Goal: Task Accomplishment & Management: Use online tool/utility

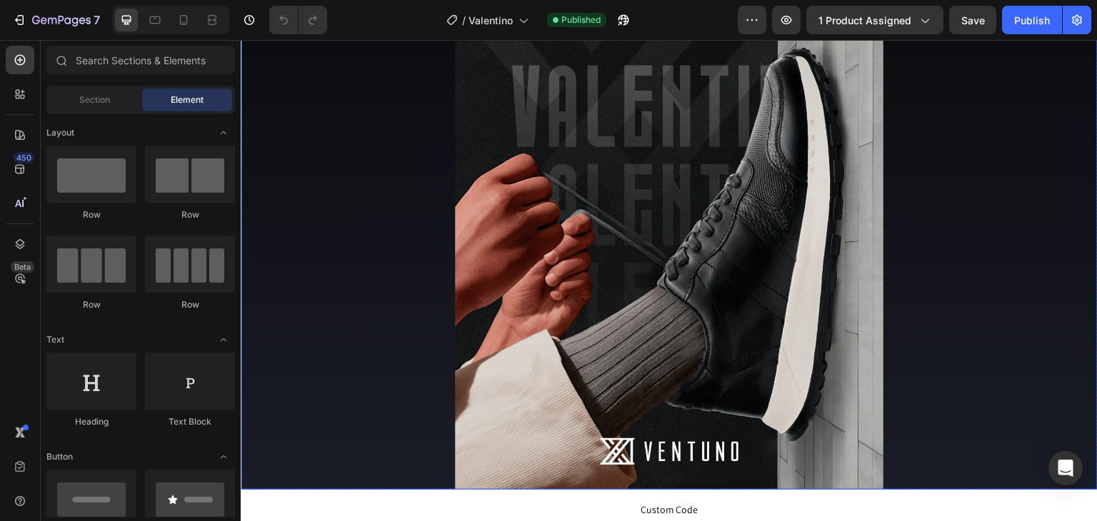
scroll to position [214, 0]
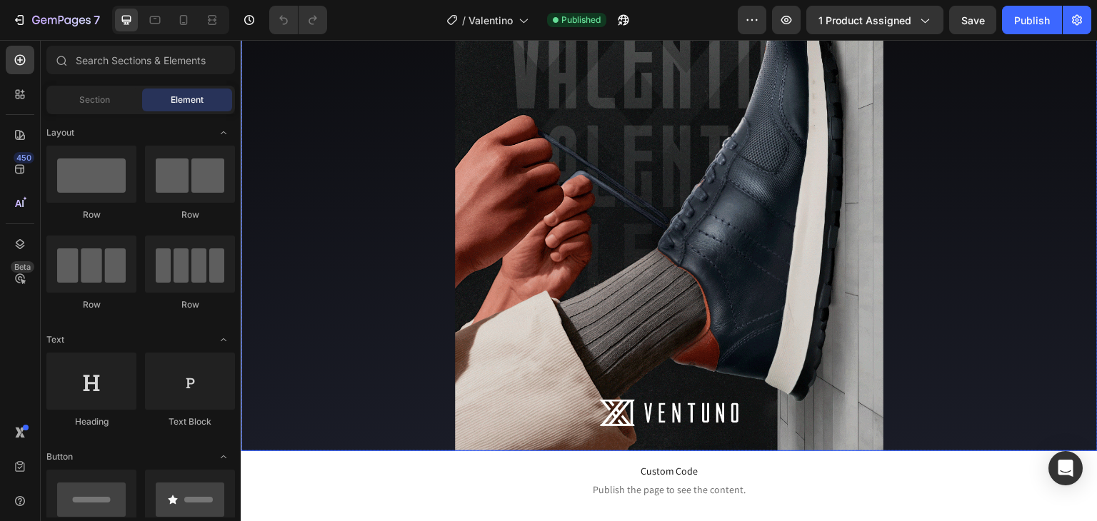
click at [597, 208] on img at bounding box center [669, 184] width 429 height 536
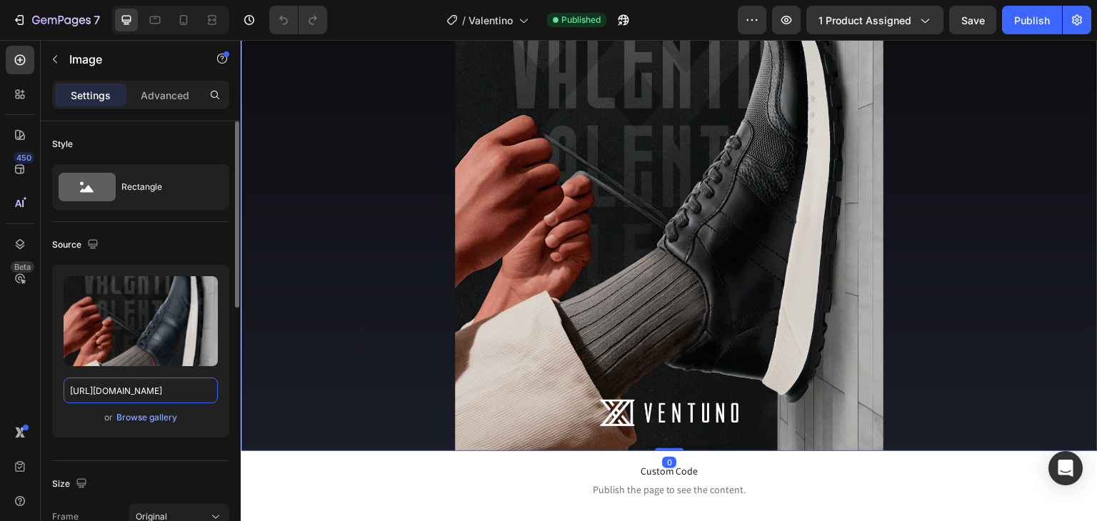
click at [147, 398] on input "[URL][DOMAIN_NAME]" at bounding box center [141, 391] width 154 height 26
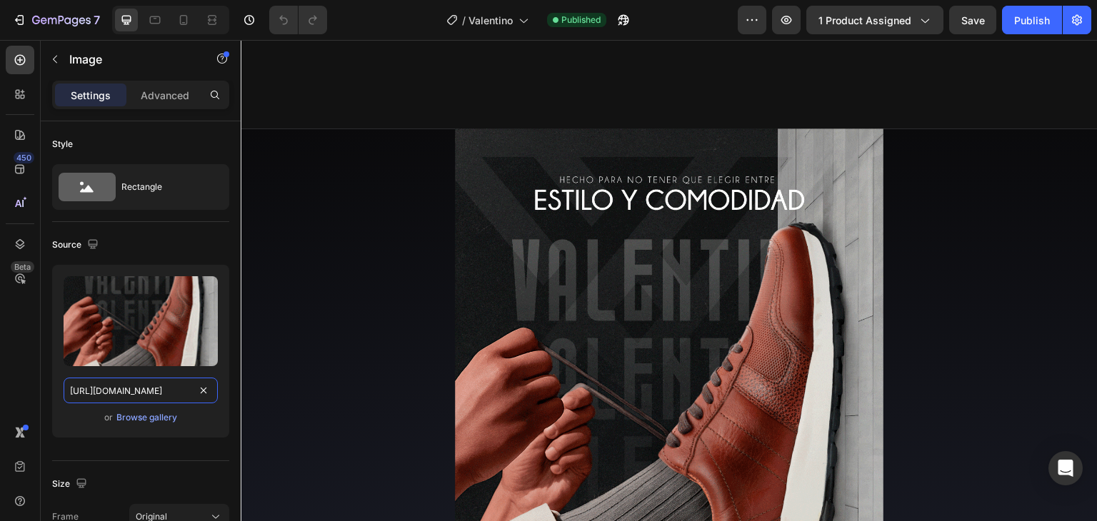
scroll to position [0, 0]
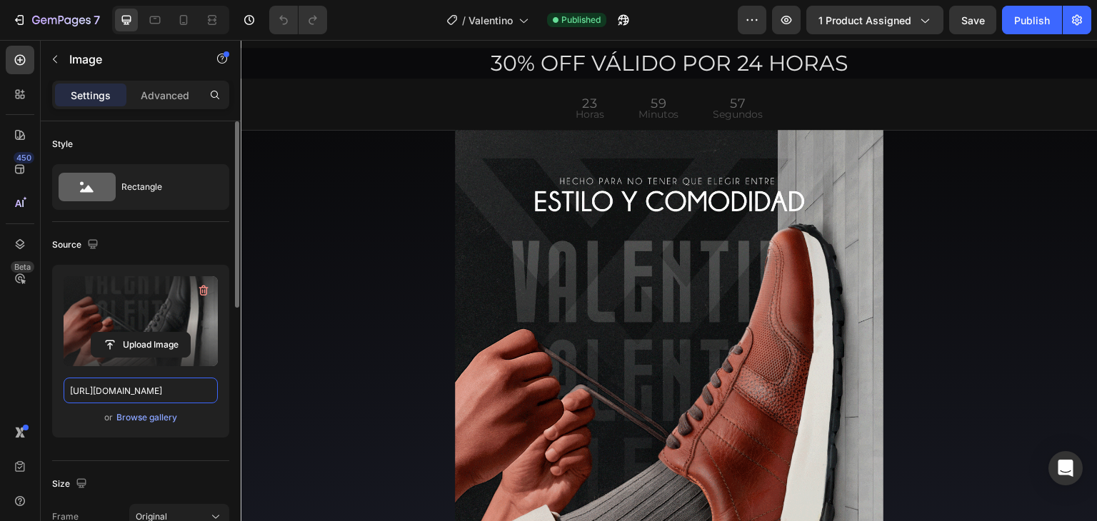
paste input "[PERSON_NAME]-calzado-cuero-ventuno-banner-3.gif?v=1758916088"
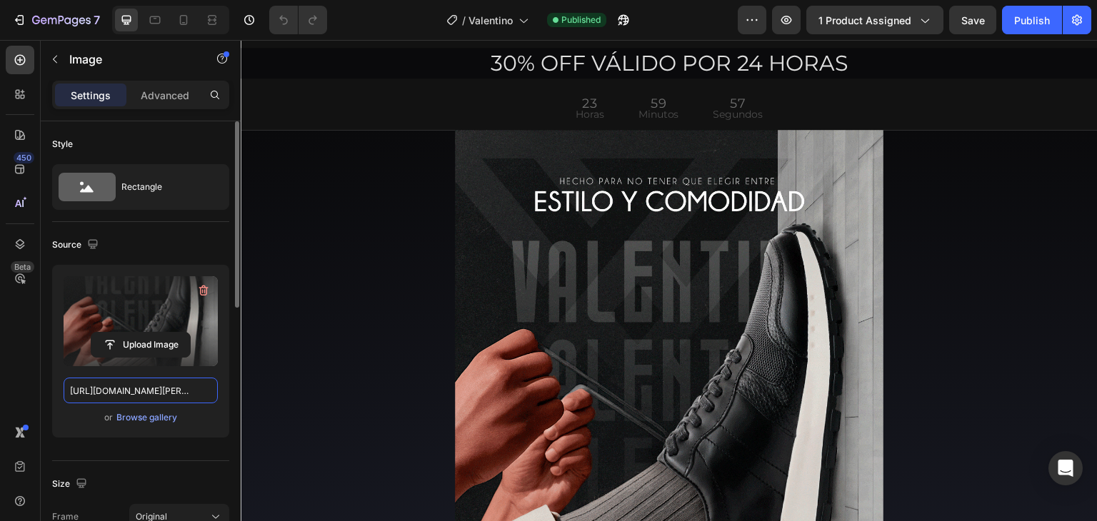
scroll to position [0, 360]
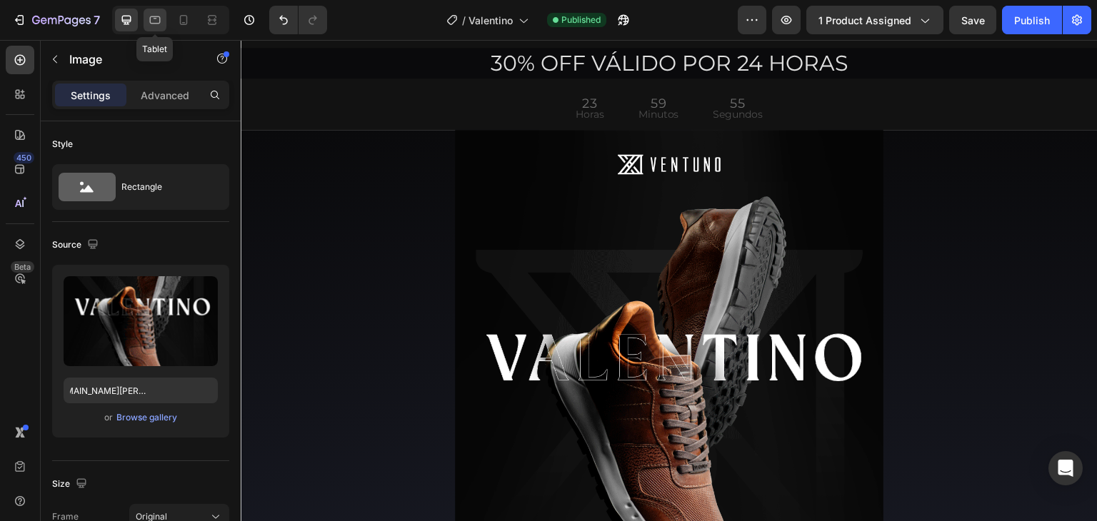
click at [163, 26] on div at bounding box center [155, 20] width 23 height 23
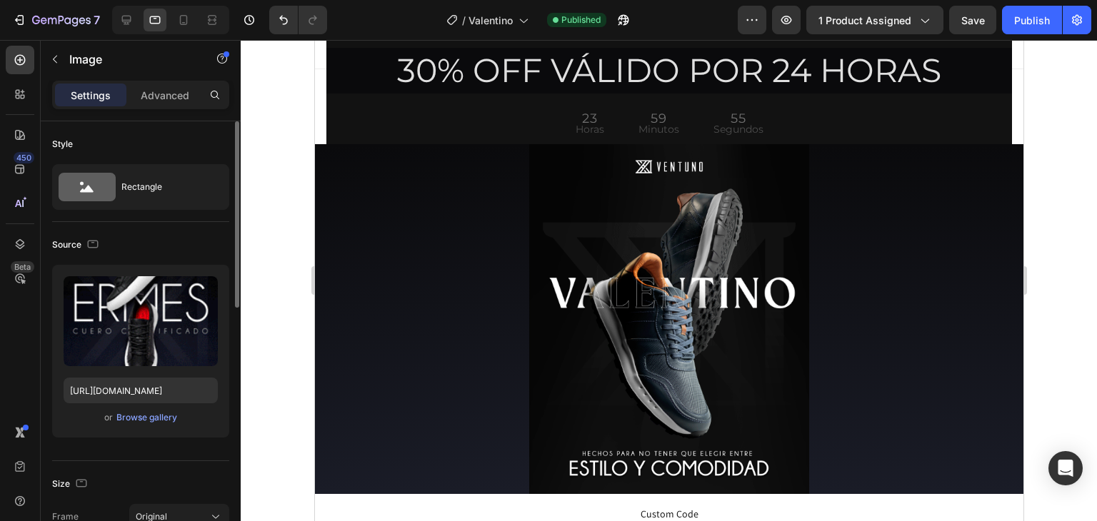
scroll to position [54, 0]
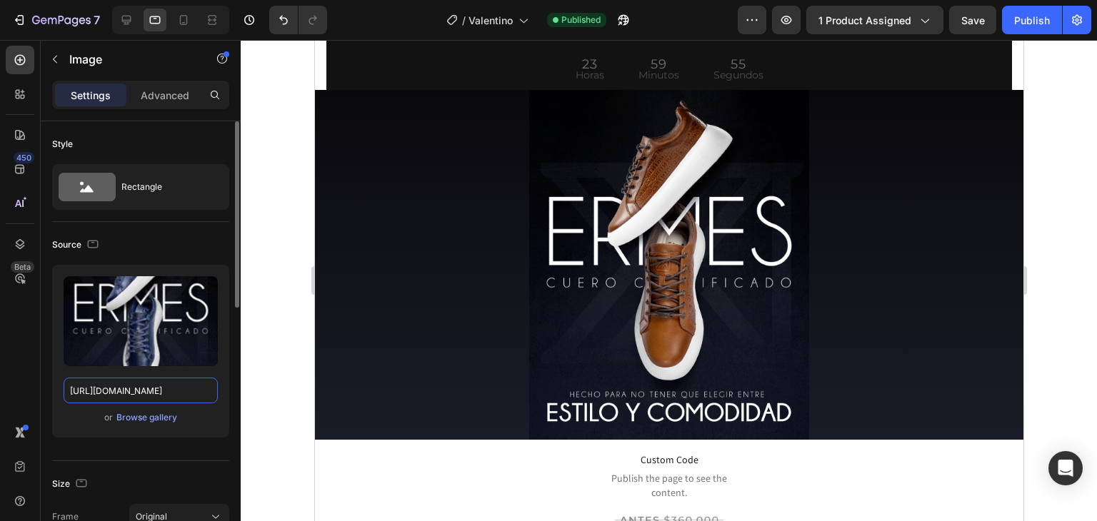
click at [183, 390] on input "[URL][DOMAIN_NAME]" at bounding box center [141, 391] width 154 height 26
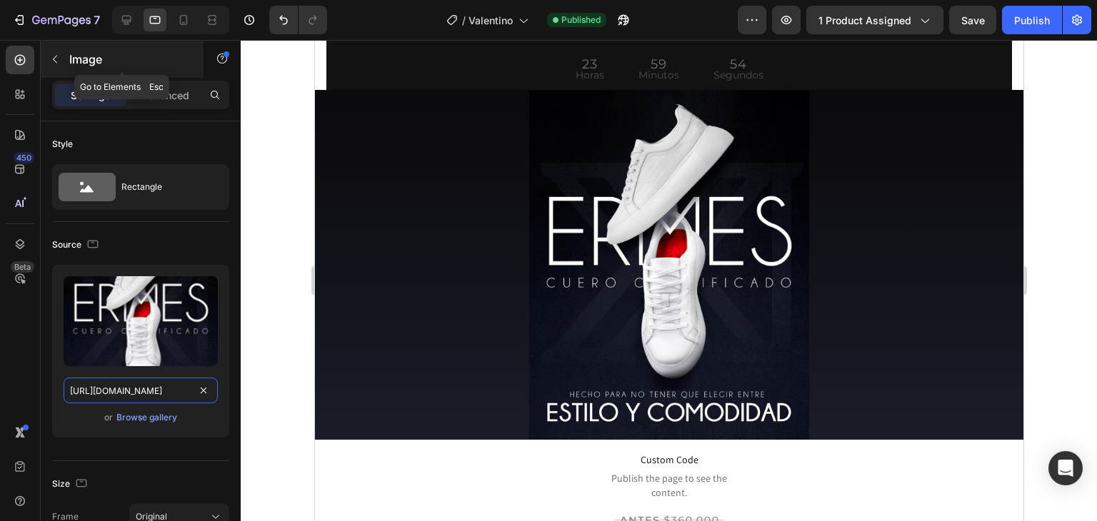
paste input "[PERSON_NAME]-calzado-cuero-ventuno-banner-3.gif?v=1758916088"
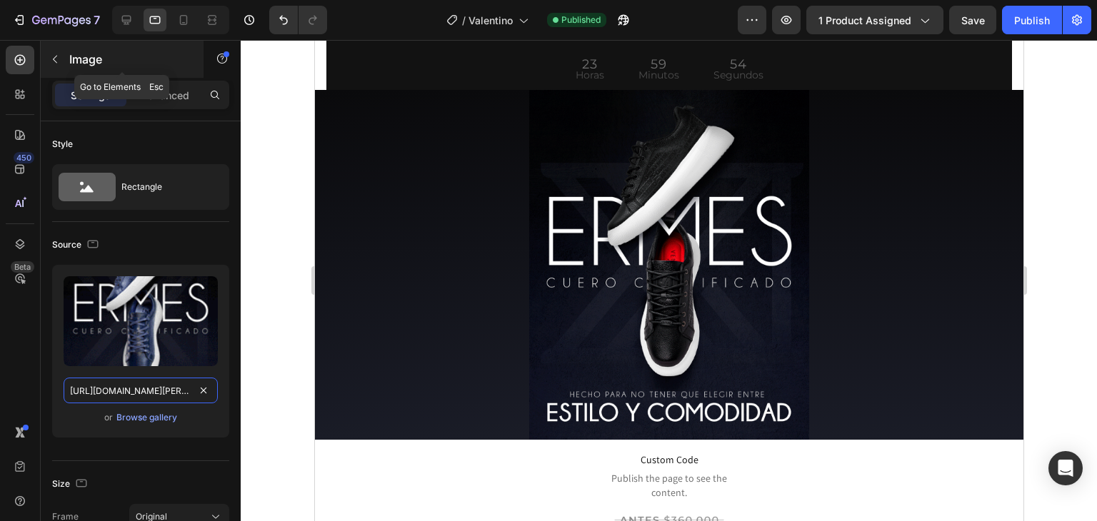
scroll to position [0, 360]
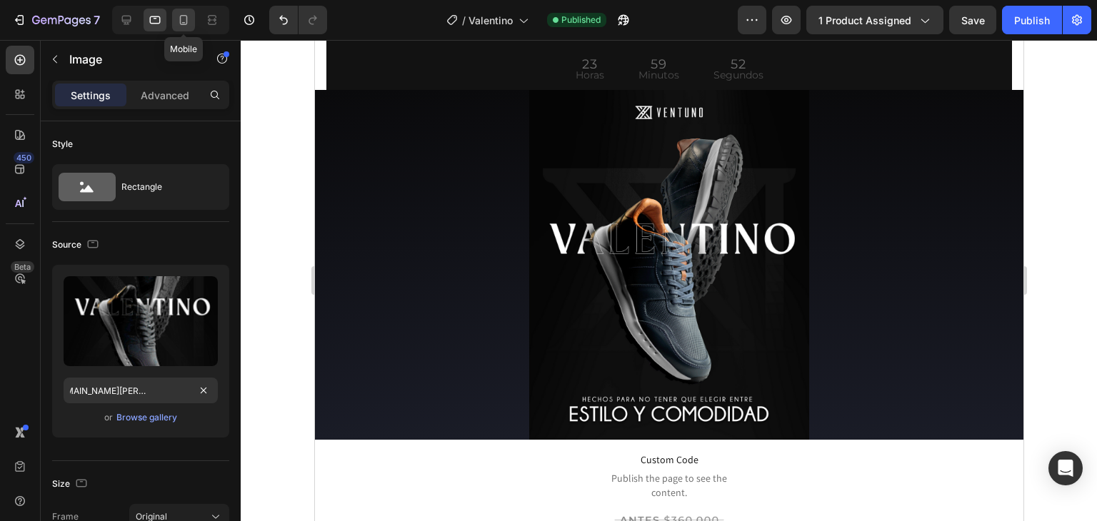
click at [177, 21] on icon at bounding box center [183, 20] width 14 height 14
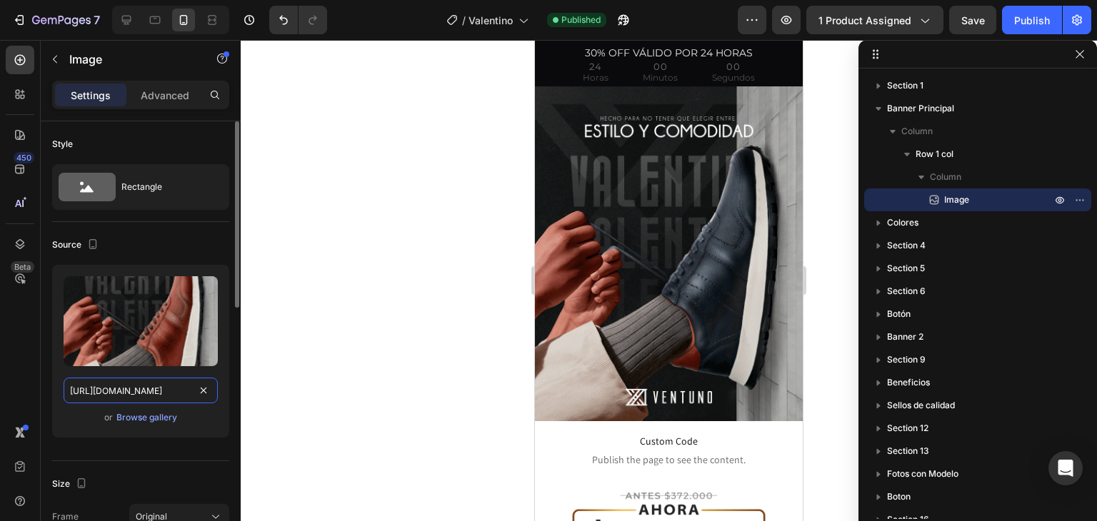
click at [176, 395] on input "[URL][DOMAIN_NAME]" at bounding box center [141, 391] width 154 height 26
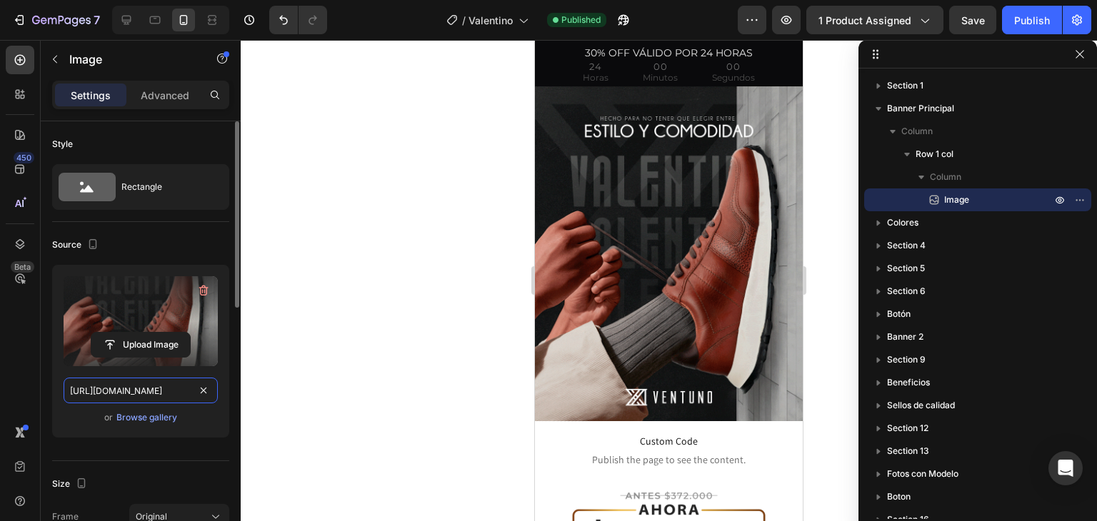
paste input "[PERSON_NAME]-calzado-cuero-ventuno-banner-3.gif?v=1758916088"
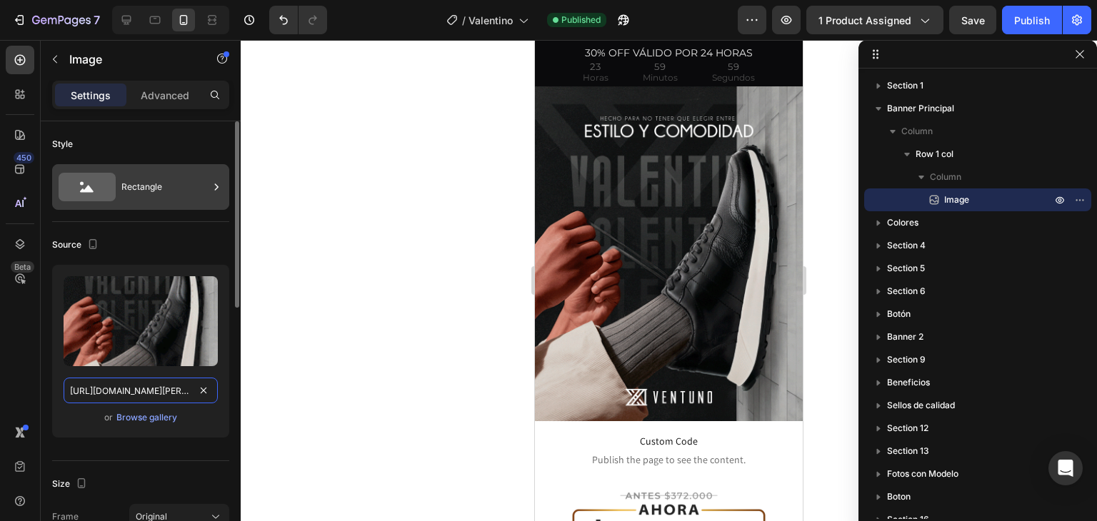
scroll to position [0, 360]
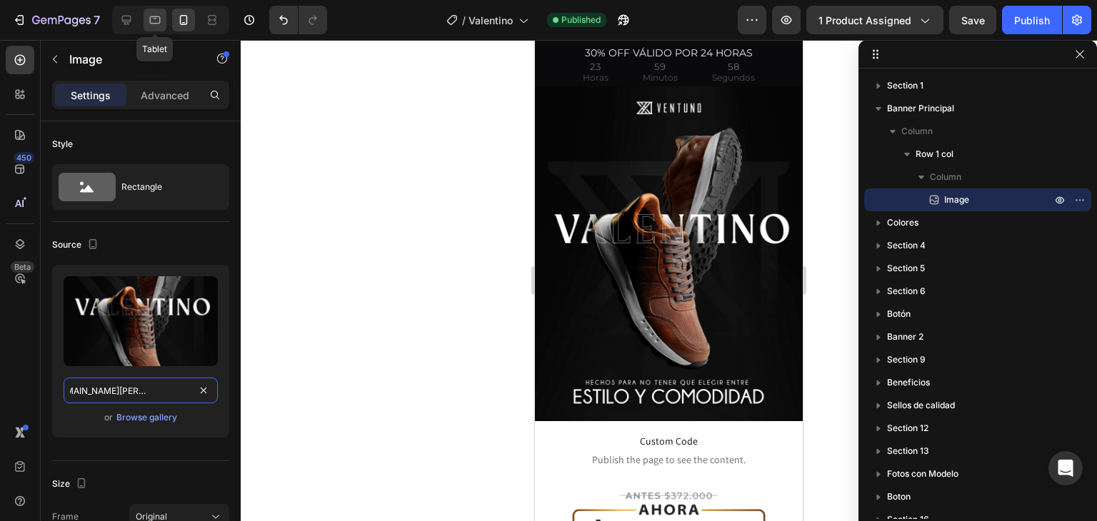
type input "[URL][DOMAIN_NAME][PERSON_NAME]"
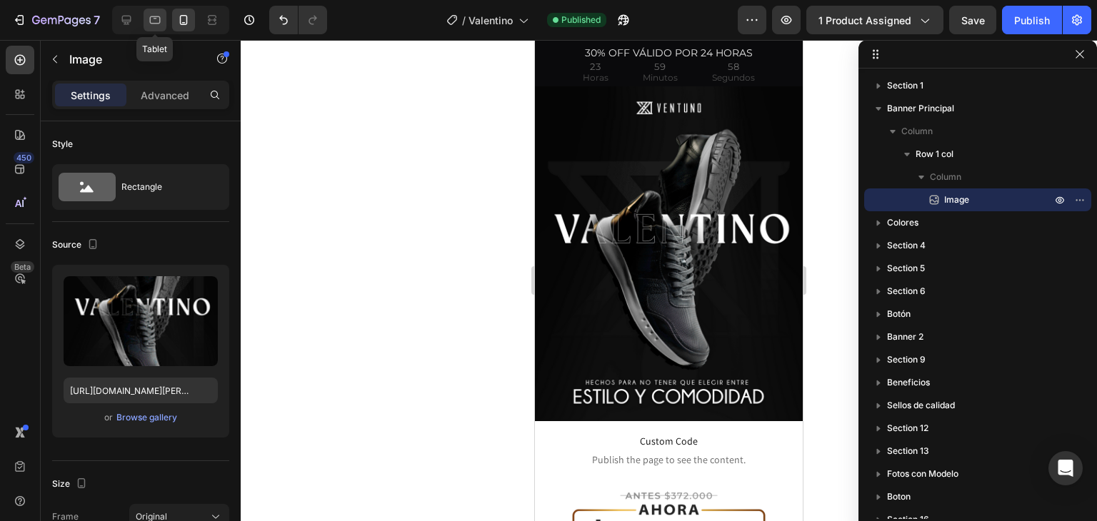
click at [154, 15] on icon at bounding box center [155, 20] width 14 height 14
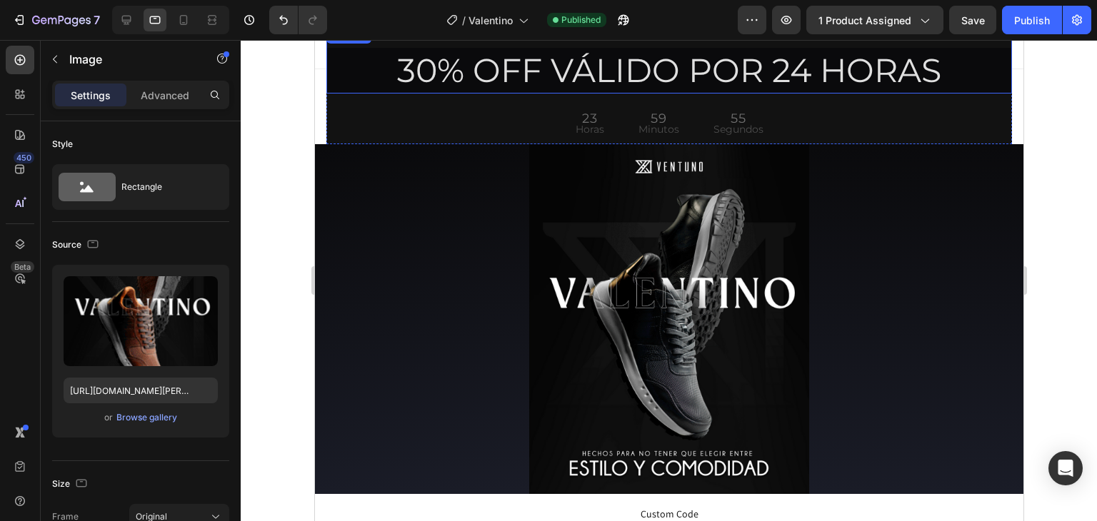
click at [338, 79] on h2 "30% OFF VÁLIDO POR 24 HORAS" at bounding box center [669, 71] width 686 height 46
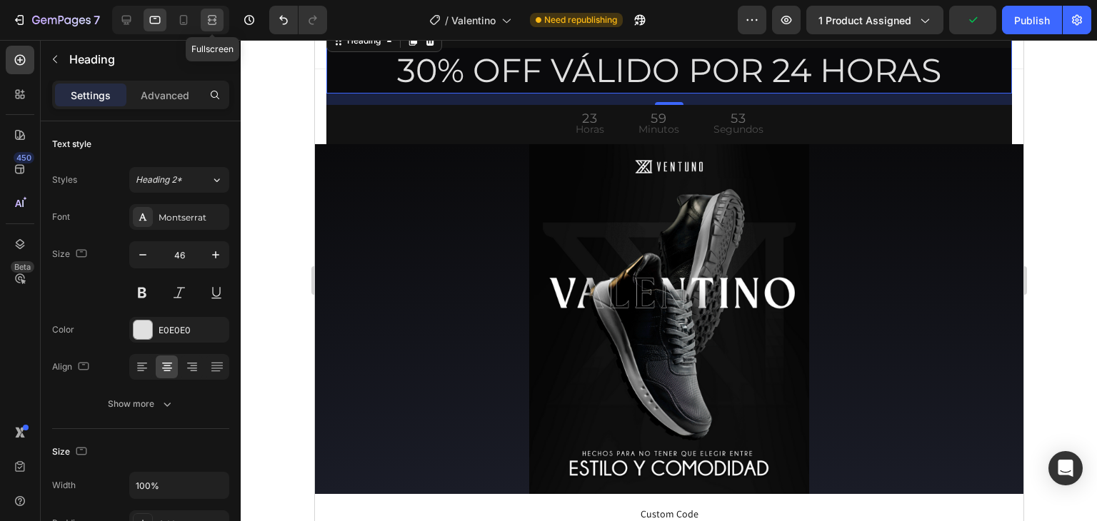
click at [209, 17] on icon at bounding box center [212, 16] width 9 height 3
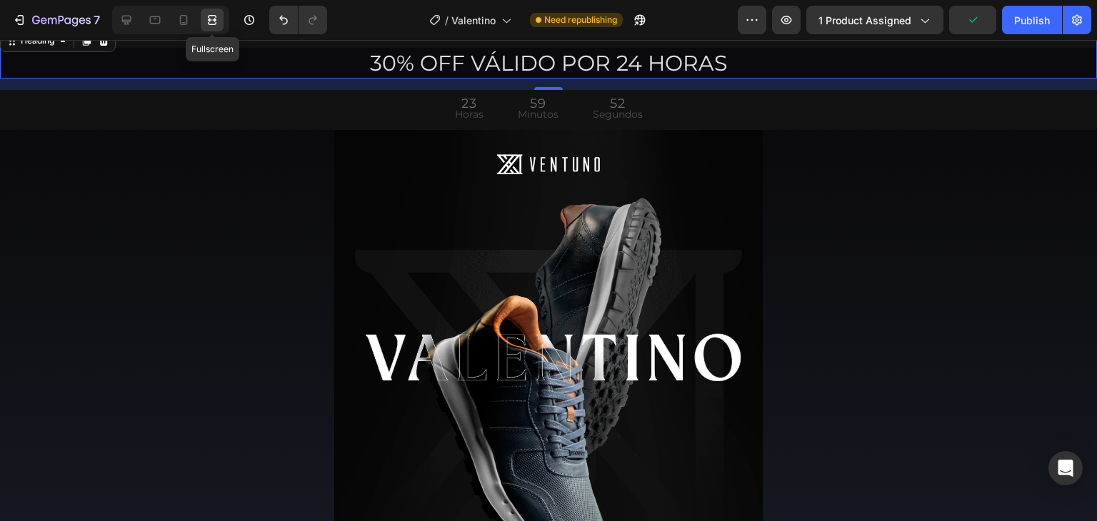
click at [203, 17] on div at bounding box center [212, 20] width 23 height 23
click at [188, 19] on icon at bounding box center [183, 20] width 14 height 14
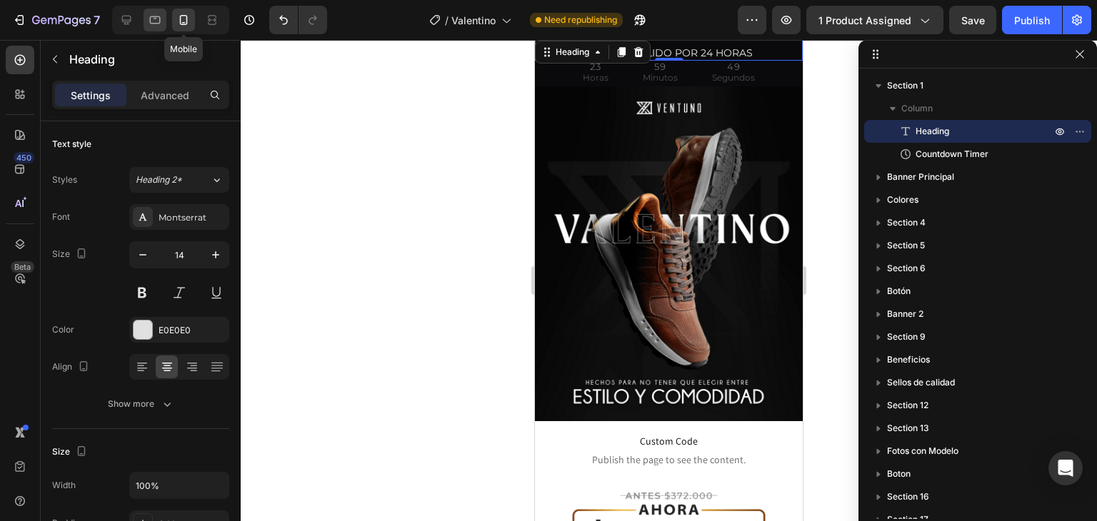
click at [164, 21] on div at bounding box center [155, 20] width 23 height 23
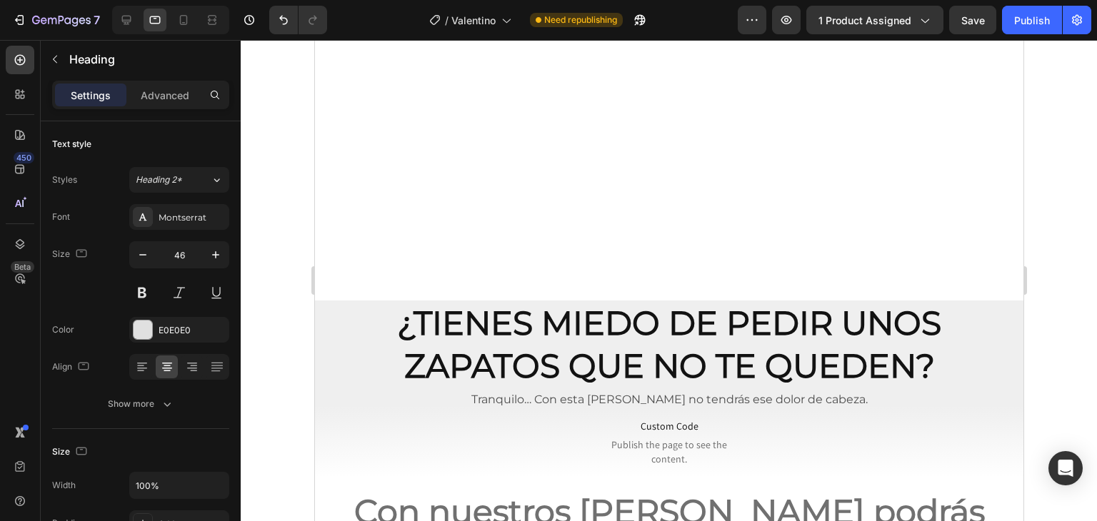
scroll to position [1714, 0]
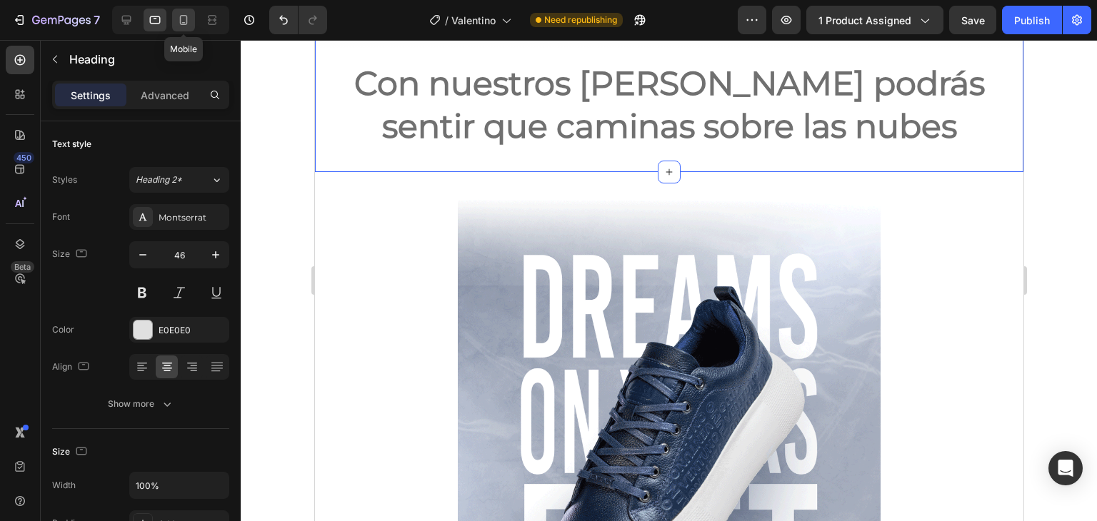
click at [182, 21] on icon at bounding box center [183, 20] width 14 height 14
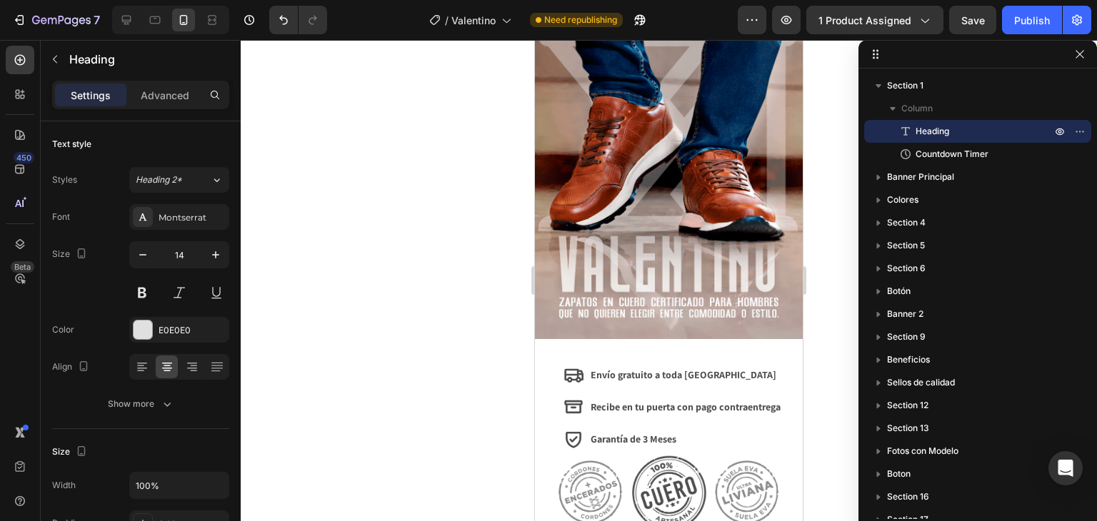
scroll to position [1571, 0]
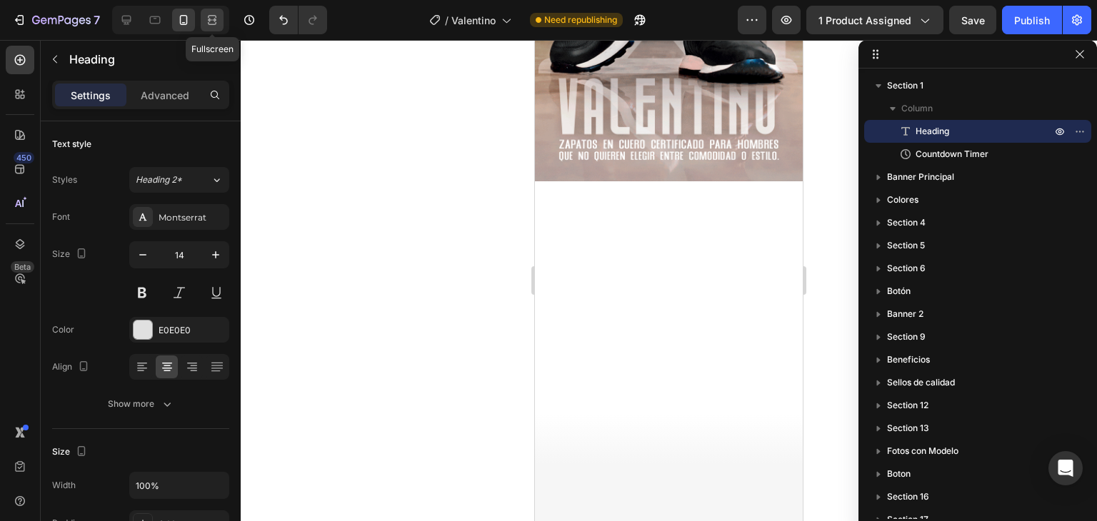
click at [220, 18] on div at bounding box center [212, 20] width 23 height 23
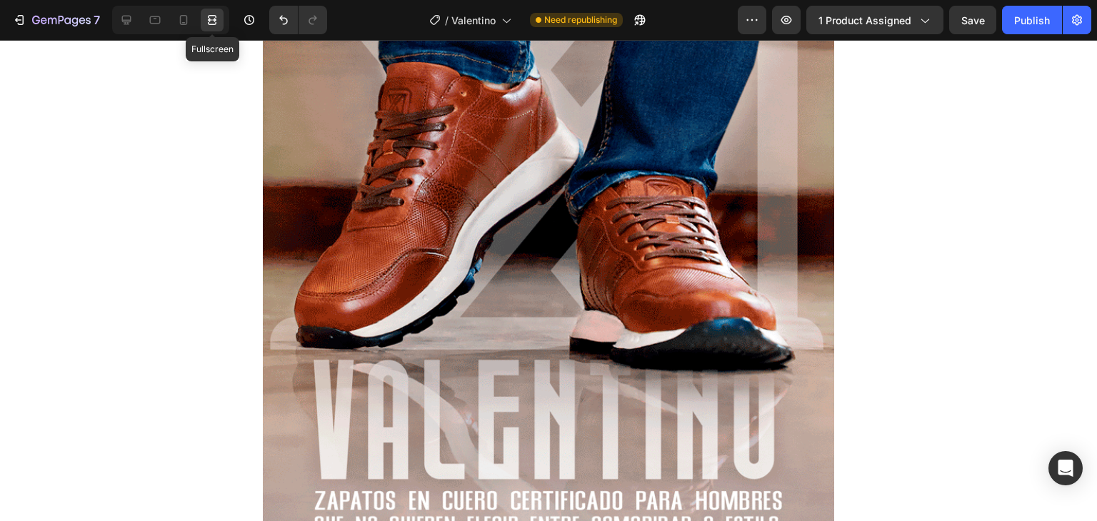
scroll to position [2021, 0]
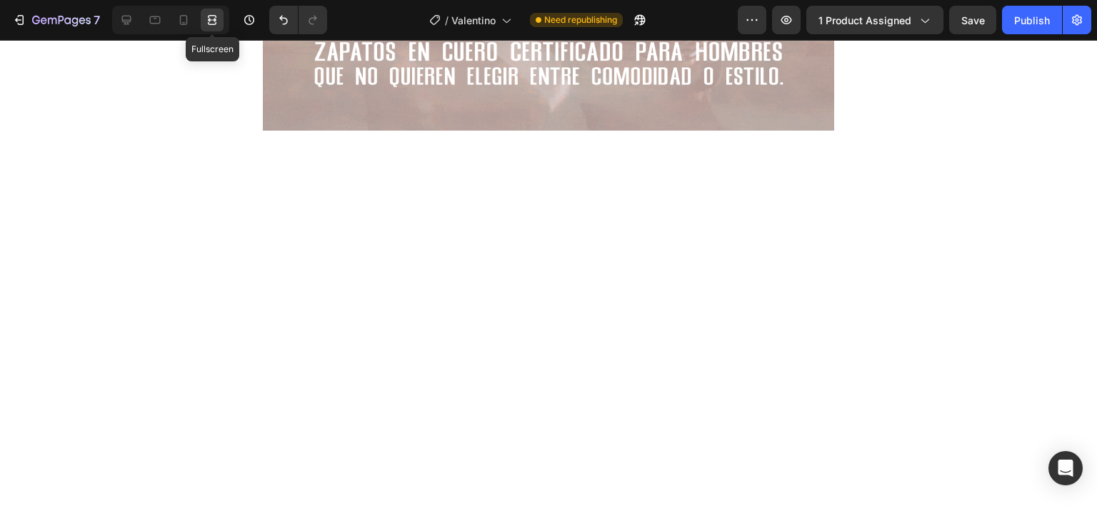
click at [206, 15] on icon at bounding box center [212, 20] width 14 height 14
click at [134, 23] on div at bounding box center [126, 20] width 23 height 23
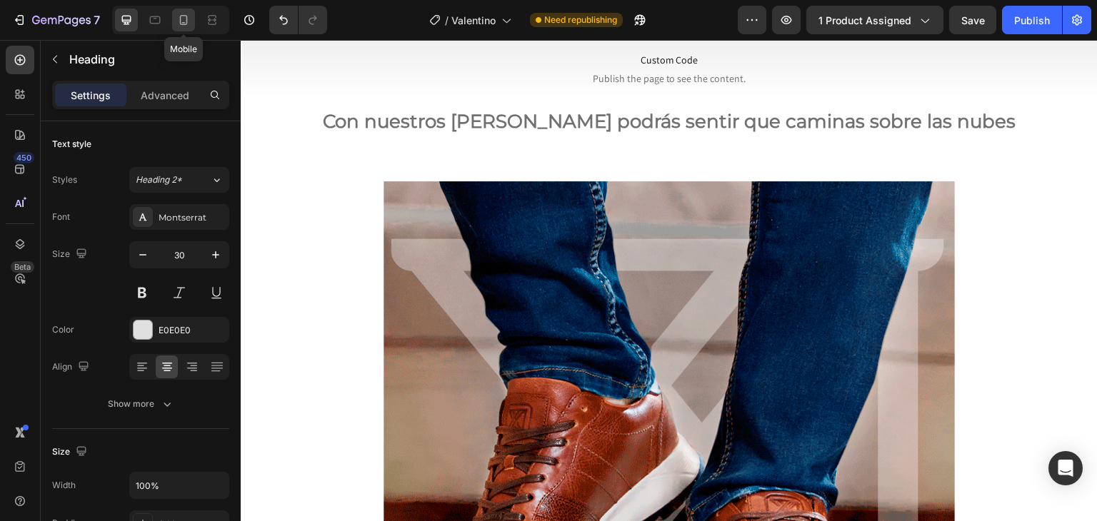
click at [189, 30] on div at bounding box center [183, 20] width 23 height 23
type input "14"
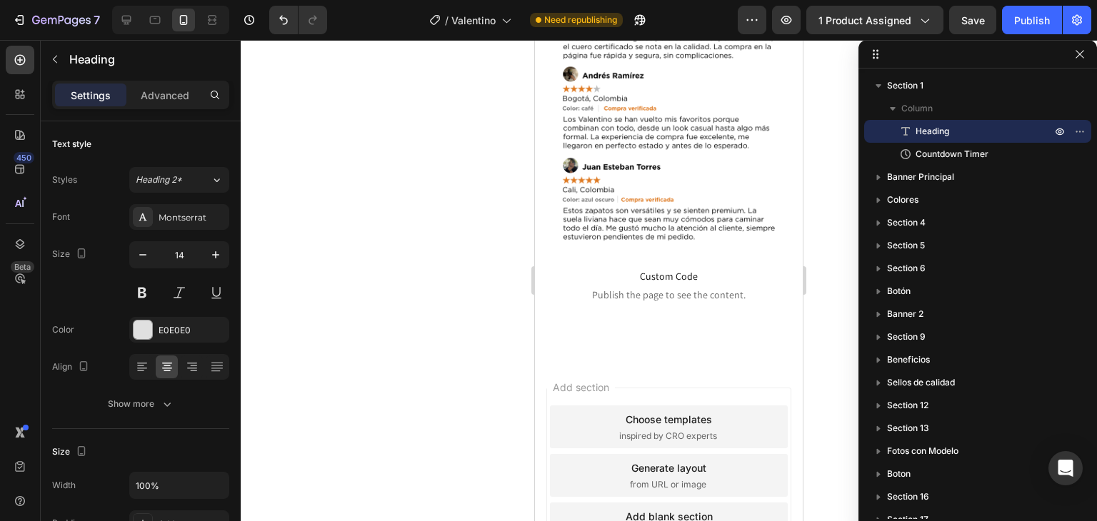
scroll to position [5392, 0]
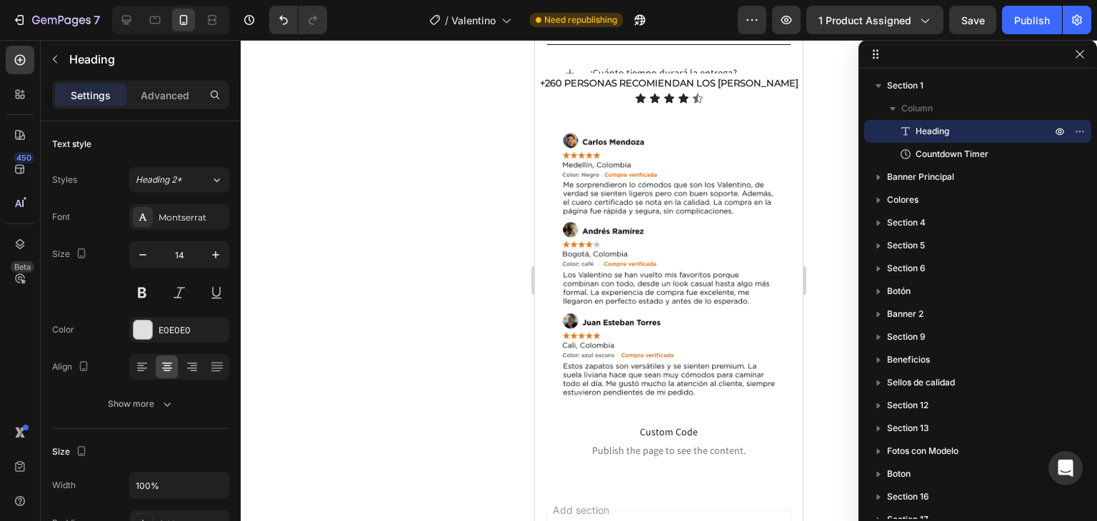
click at [949, 18] on div "Preview 1 product assigned Save Publish" at bounding box center [915, 20] width 354 height 29
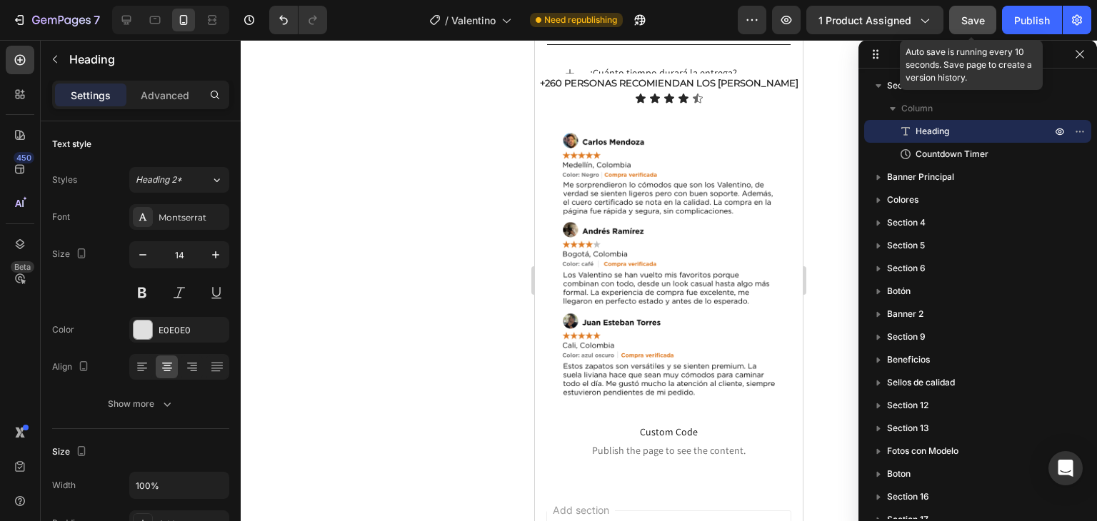
drag, startPoint x: 959, startPoint y: 21, endPoint x: 965, endPoint y: 24, distance: 7.4
click at [959, 21] on button "Save" at bounding box center [972, 20] width 47 height 29
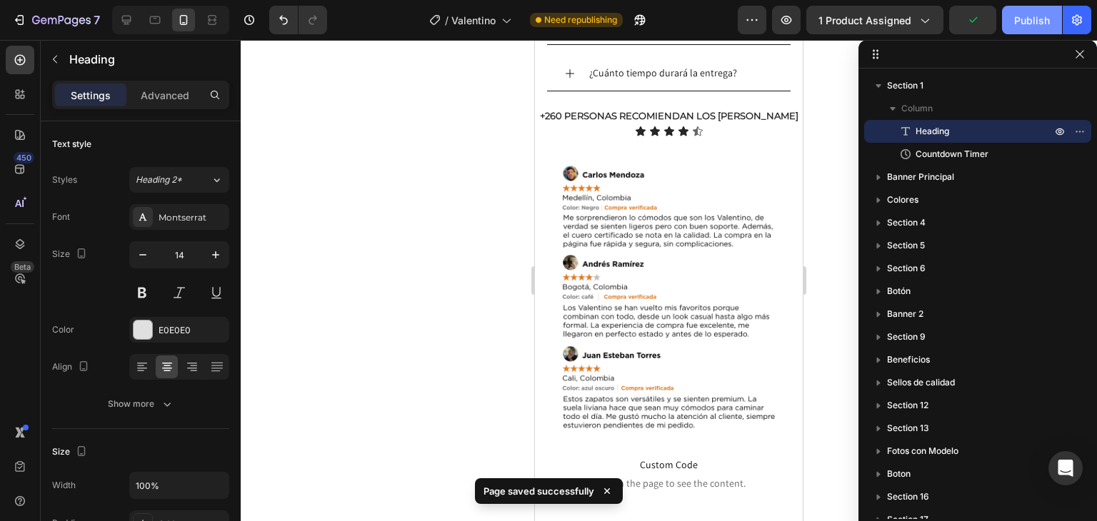
click at [1032, 24] on div "Publish" at bounding box center [1032, 20] width 36 height 15
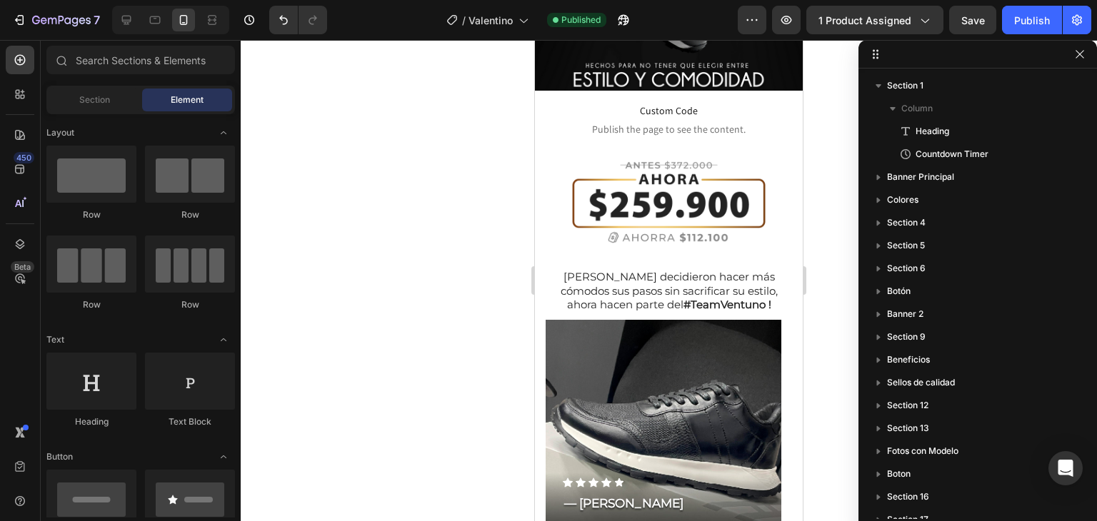
scroll to position [0, 0]
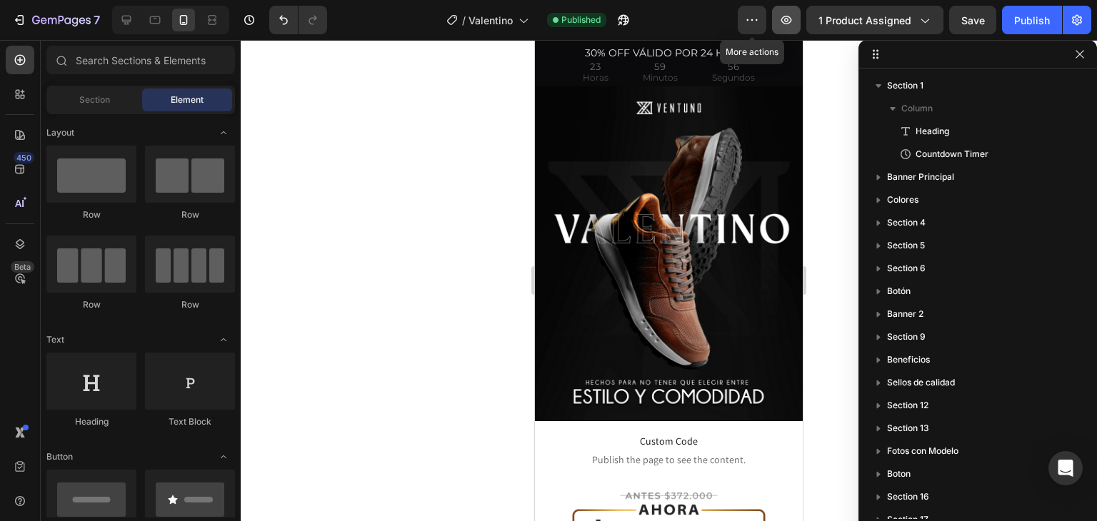
click at [781, 6] on button "button" at bounding box center [786, 20] width 29 height 29
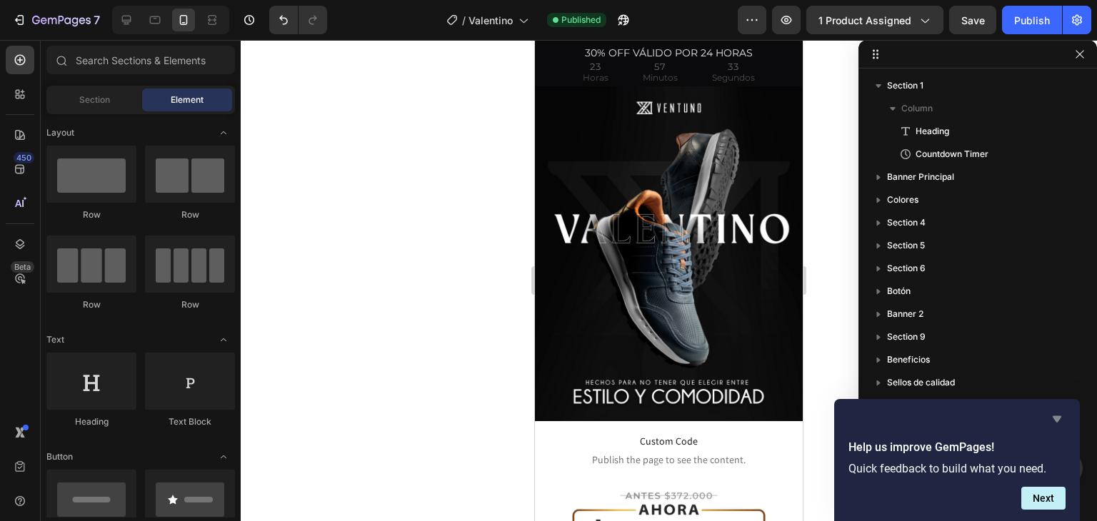
click at [1054, 416] on icon "Hide survey" at bounding box center [1057, 419] width 9 height 6
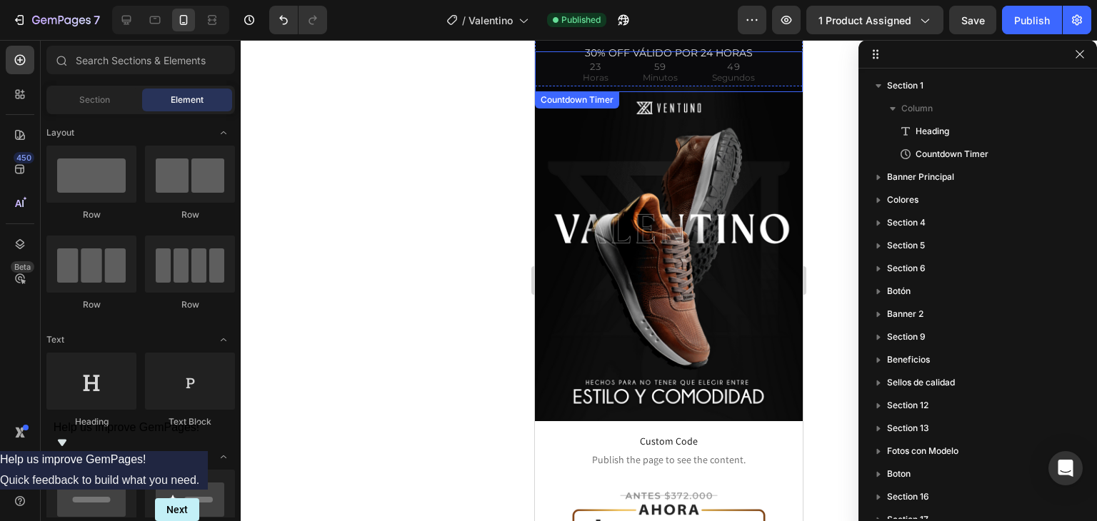
click at [659, 71] on p "Minutos" at bounding box center [660, 77] width 35 height 17
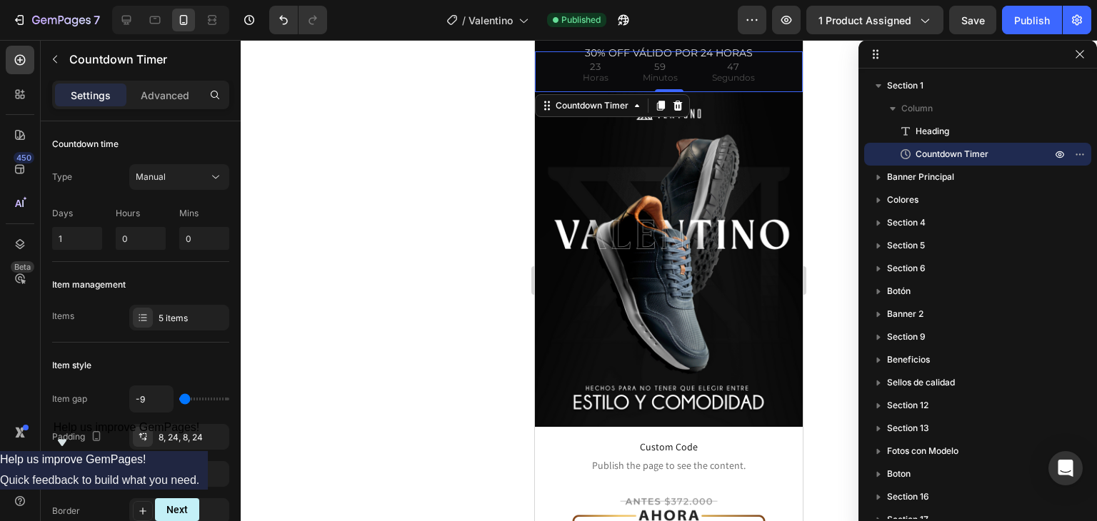
drag, startPoint x: 669, startPoint y: 89, endPoint x: 671, endPoint y: 72, distance: 17.4
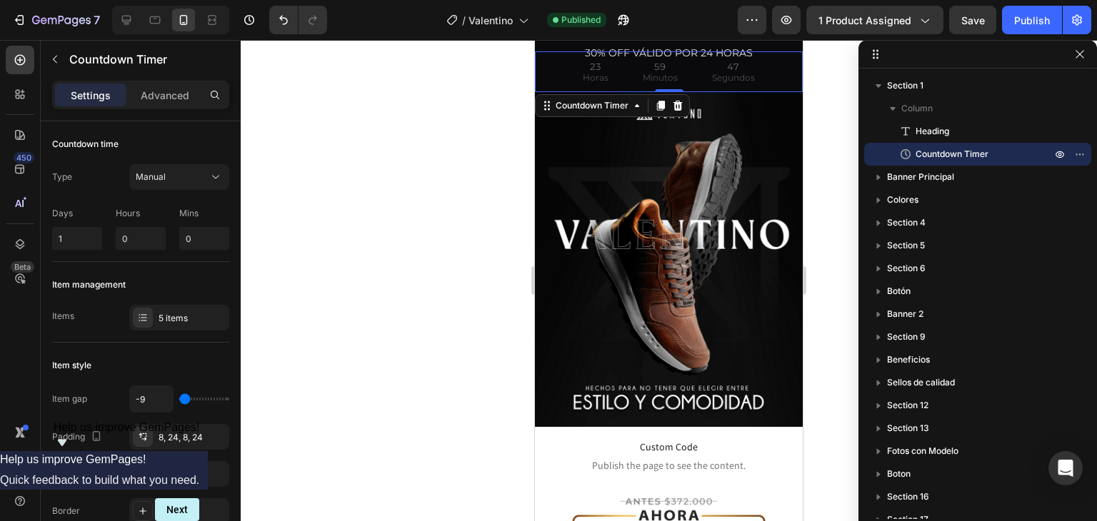
click at [671, 72] on div "23 Horas 59 Minutos 47 Segundos Countdown Timer 0" at bounding box center [669, 71] width 268 height 41
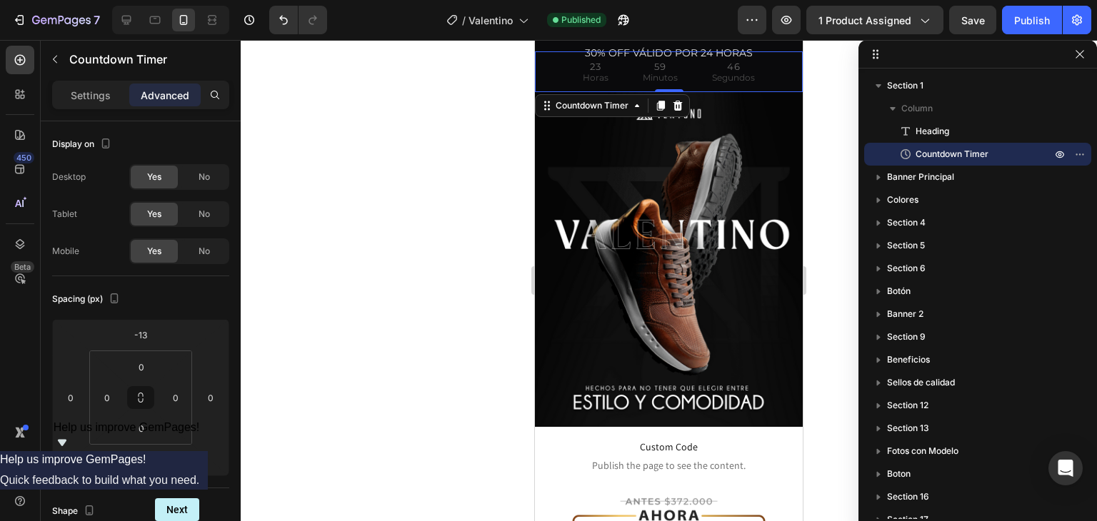
drag, startPoint x: 659, startPoint y: 91, endPoint x: 1016, endPoint y: 197, distance: 372.6
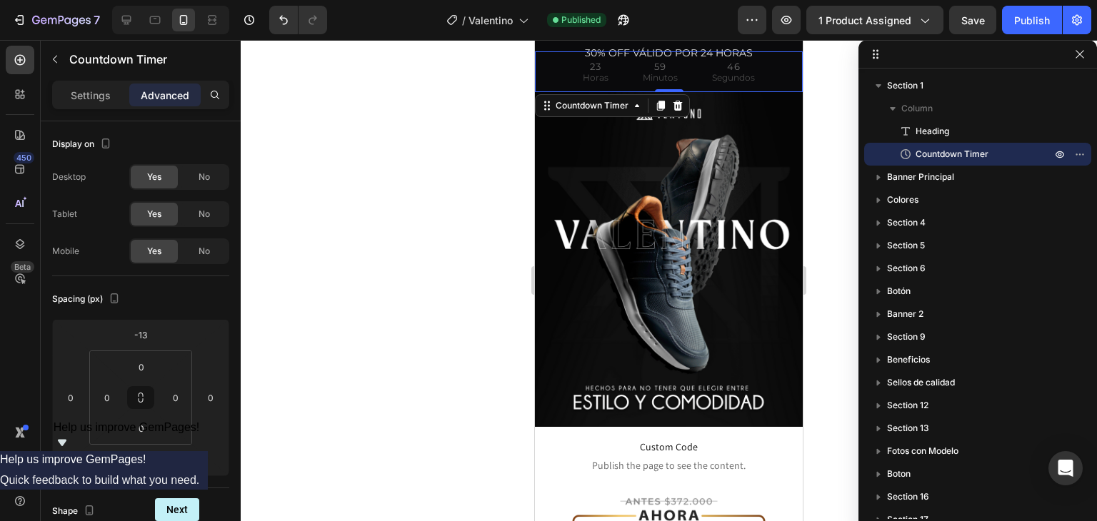
click at [665, 68] on div "23 Horas 59 Minutos 46 Segundos Countdown Timer 0" at bounding box center [669, 71] width 268 height 41
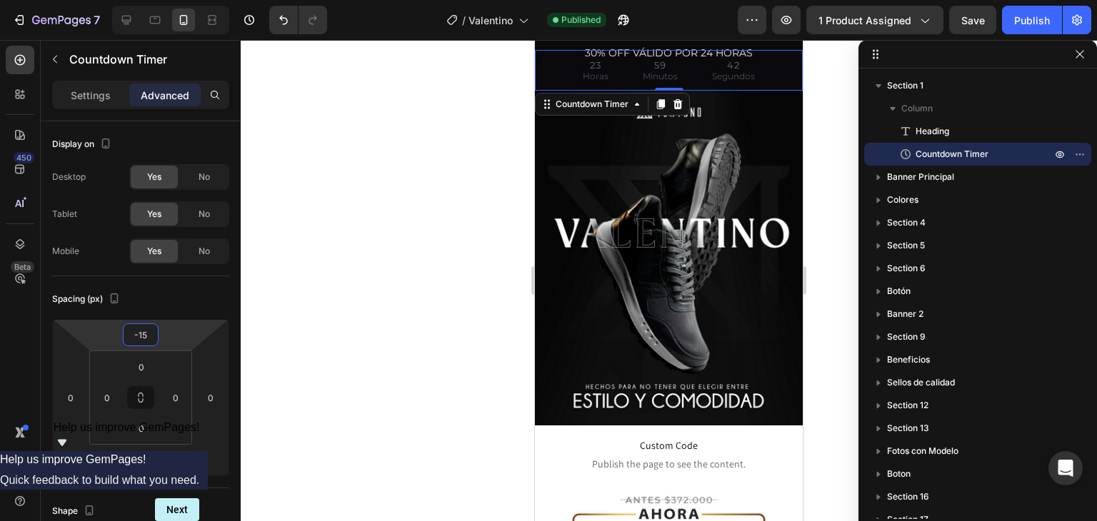
type input "-17"
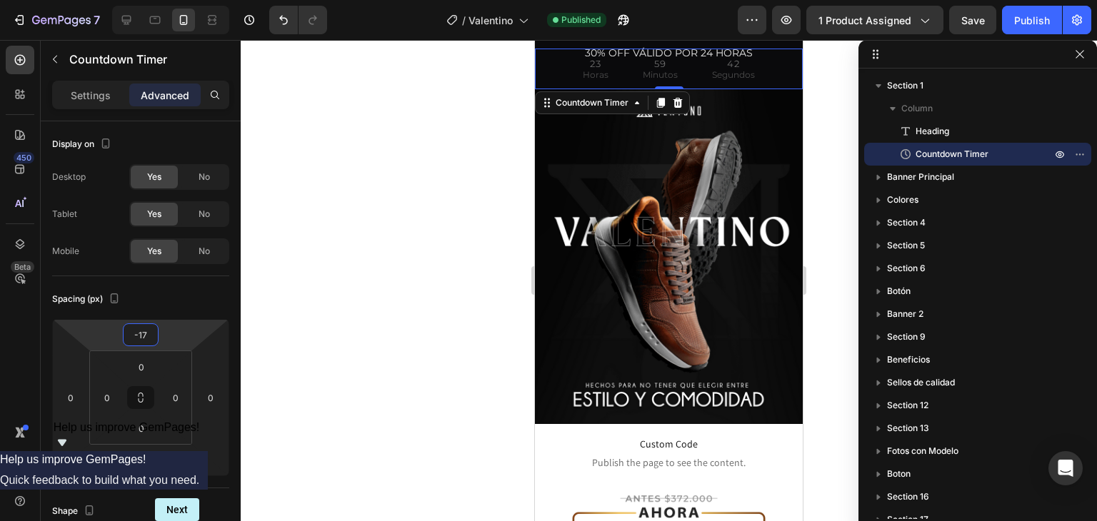
click at [171, 0] on html "7 Version history / [PERSON_NAME] Published Preview 1 product assigned Save Pub…" at bounding box center [548, 0] width 1097 height 0
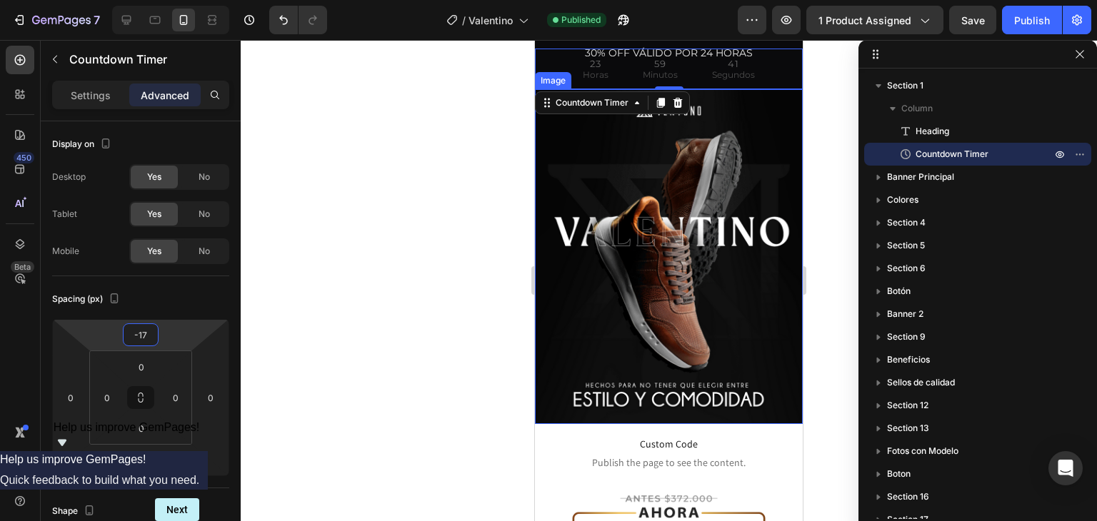
click at [616, 175] on img at bounding box center [669, 256] width 268 height 335
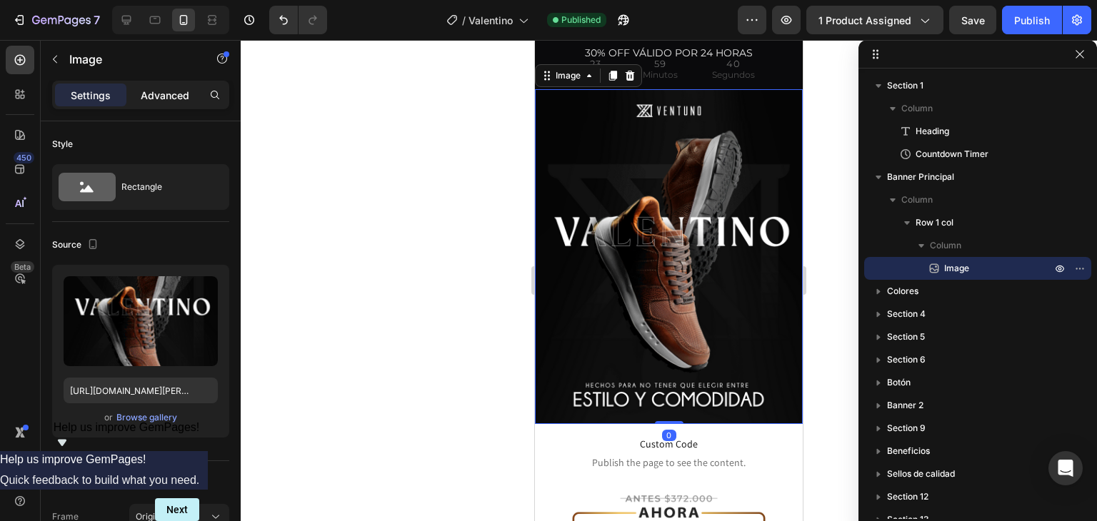
click at [179, 101] on p "Advanced" at bounding box center [165, 95] width 49 height 15
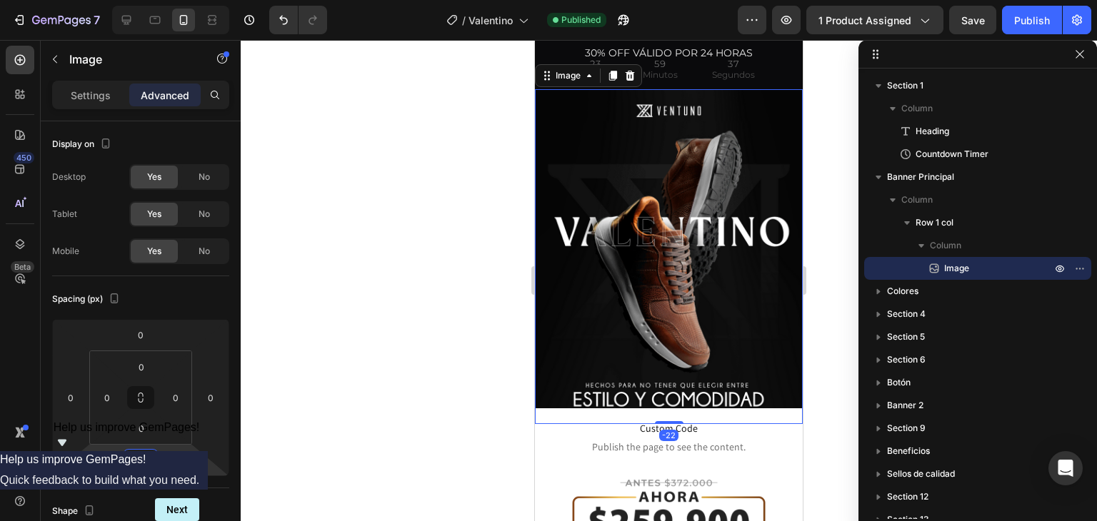
click at [175, 0] on html "7 Version history / [PERSON_NAME] Published Preview 1 product assigned Save Pub…" at bounding box center [548, 0] width 1097 height 0
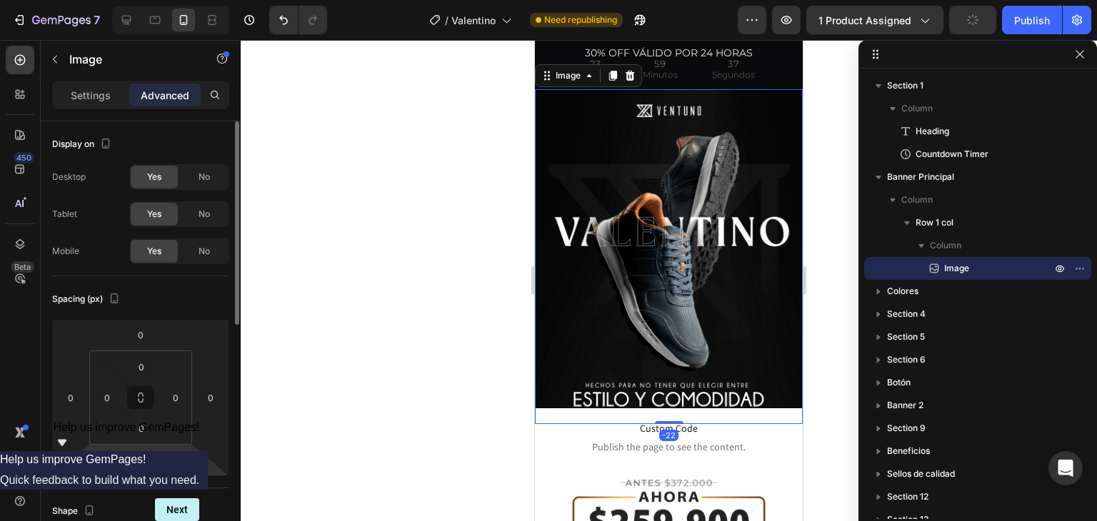
drag, startPoint x: 156, startPoint y: 457, endPoint x: 106, endPoint y: 459, distance: 50.0
click at [106, 459] on div "0 0 -22 0" at bounding box center [140, 397] width 177 height 157
click at [144, 461] on input "-22" at bounding box center [140, 460] width 29 height 21
type input "-2"
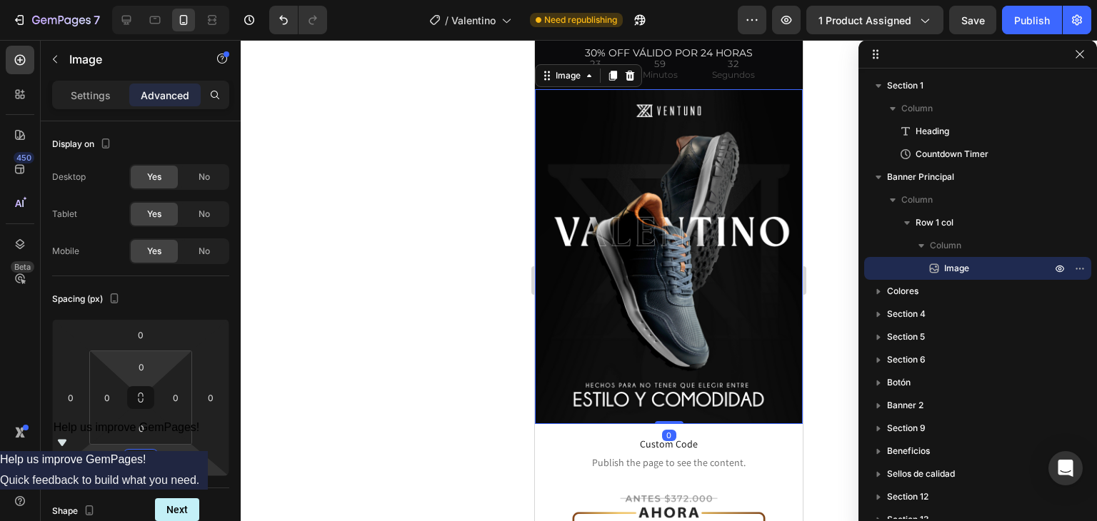
type input "0"
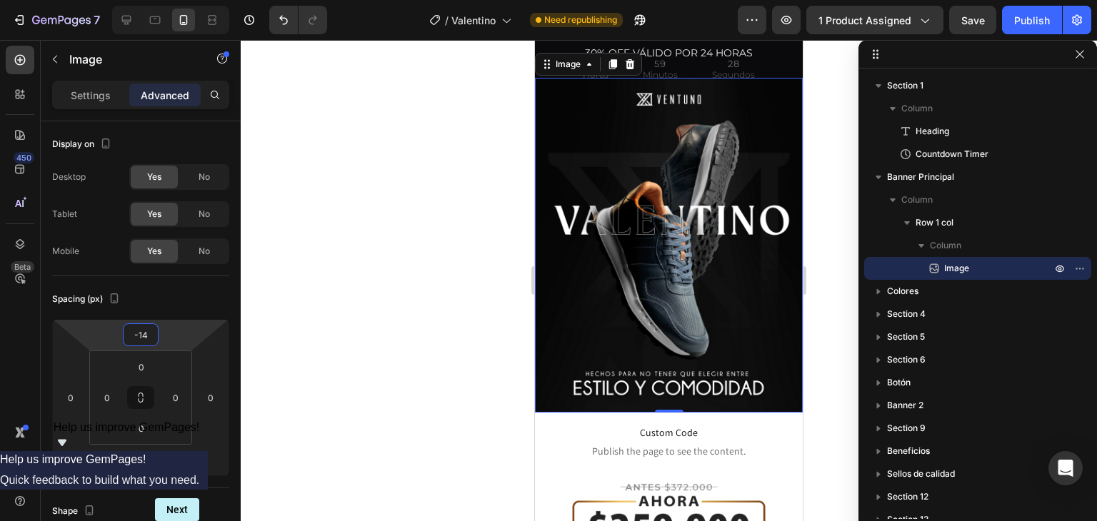
type input "-12"
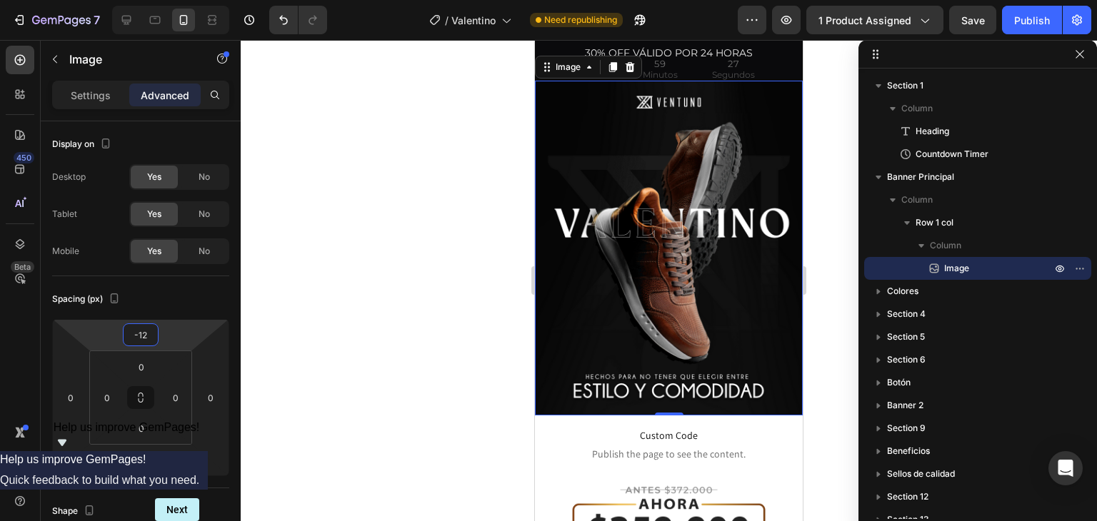
drag, startPoint x: 178, startPoint y: 341, endPoint x: 189, endPoint y: 345, distance: 11.5
click at [189, 0] on html "7 Version history / [PERSON_NAME] Need republishing Preview 1 product assigned …" at bounding box center [548, 0] width 1097 height 0
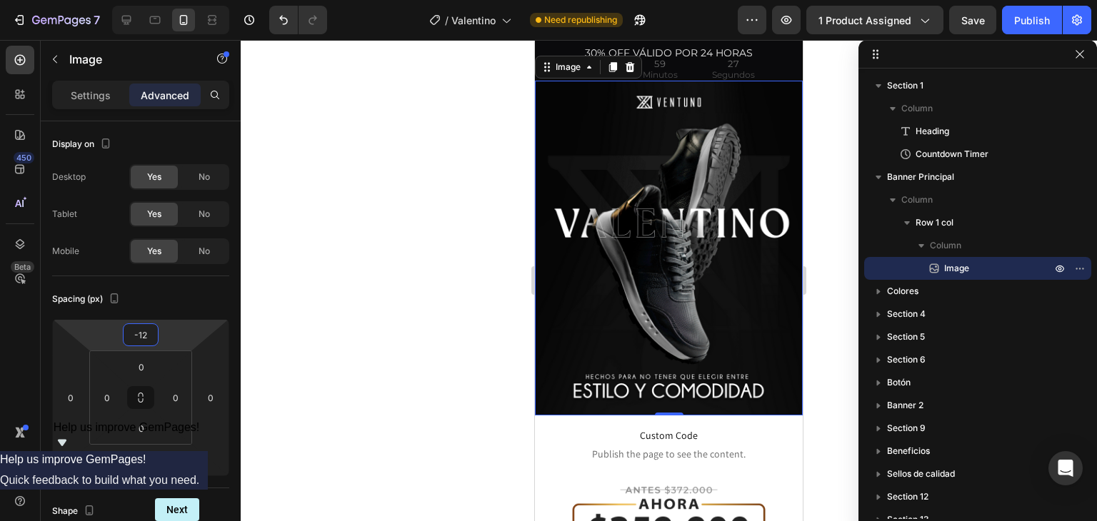
click at [633, 427] on span "Custom Code" at bounding box center [669, 435] width 254 height 17
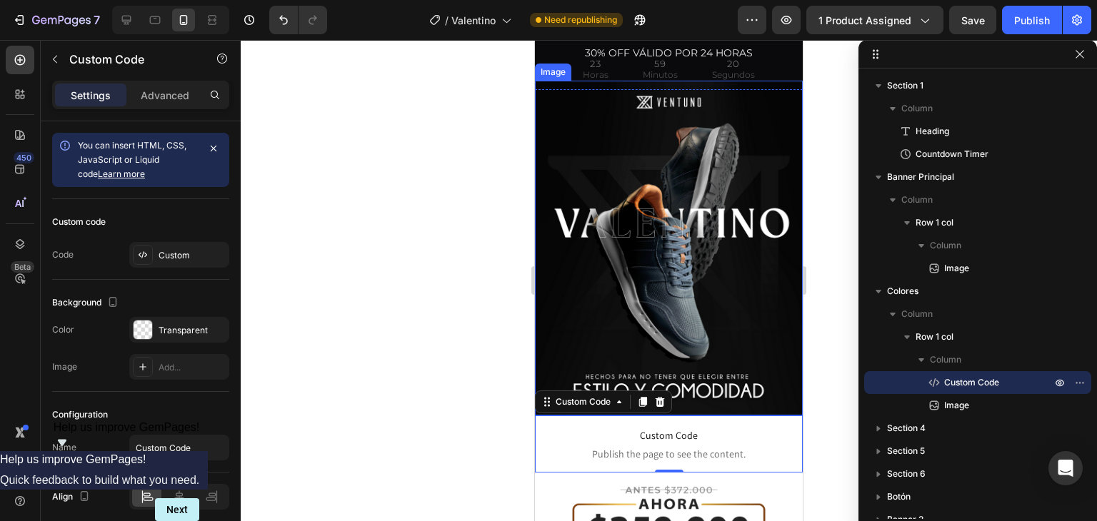
click at [683, 172] on img at bounding box center [669, 248] width 268 height 335
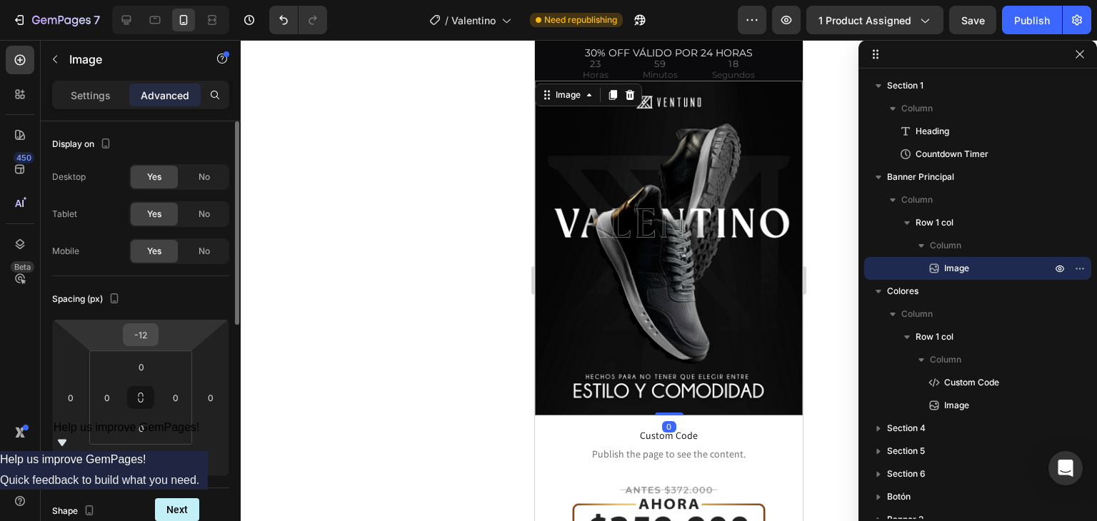
click at [155, 340] on div "-12" at bounding box center [141, 335] width 36 height 23
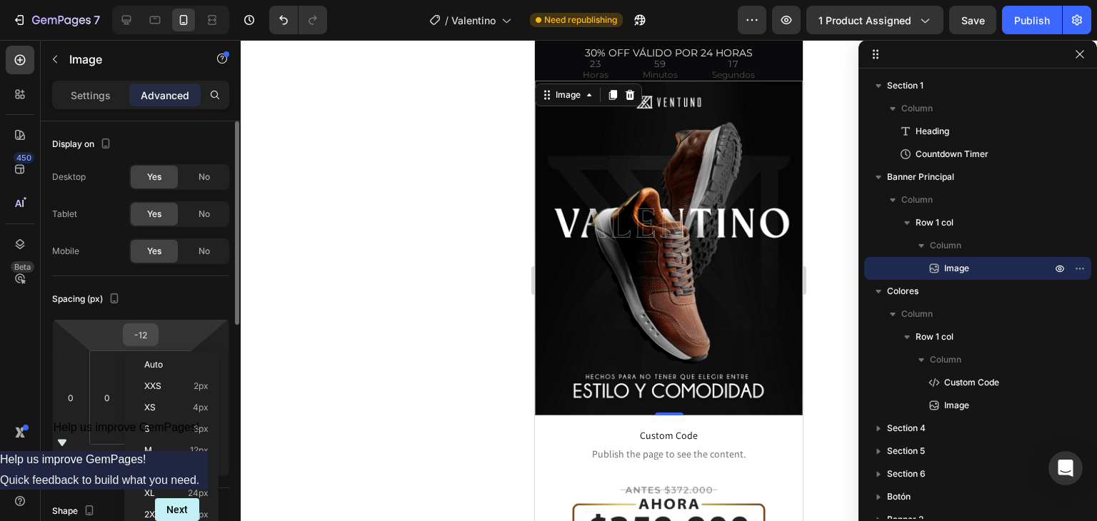
click at [151, 338] on input "-12" at bounding box center [140, 334] width 29 height 21
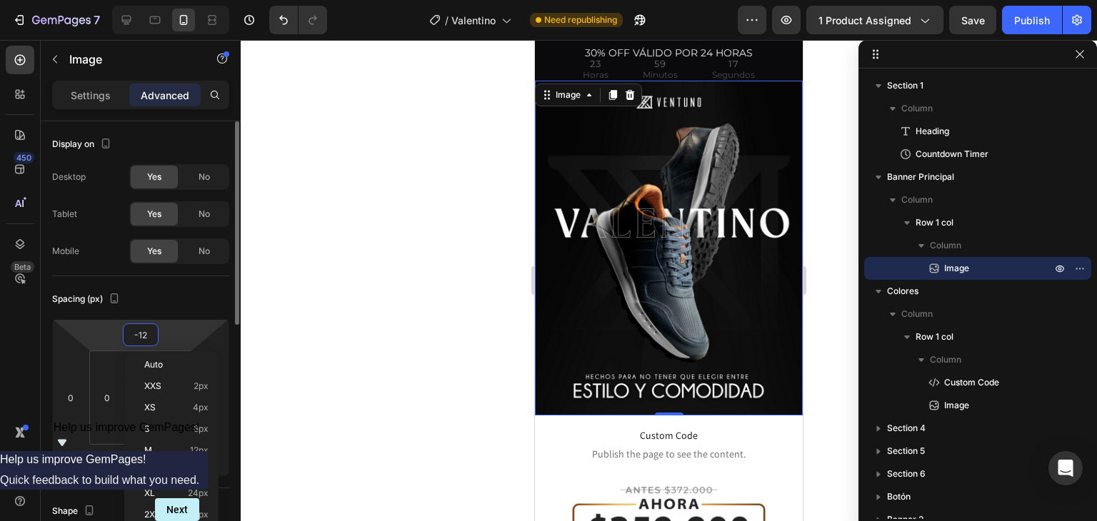
type input "0"
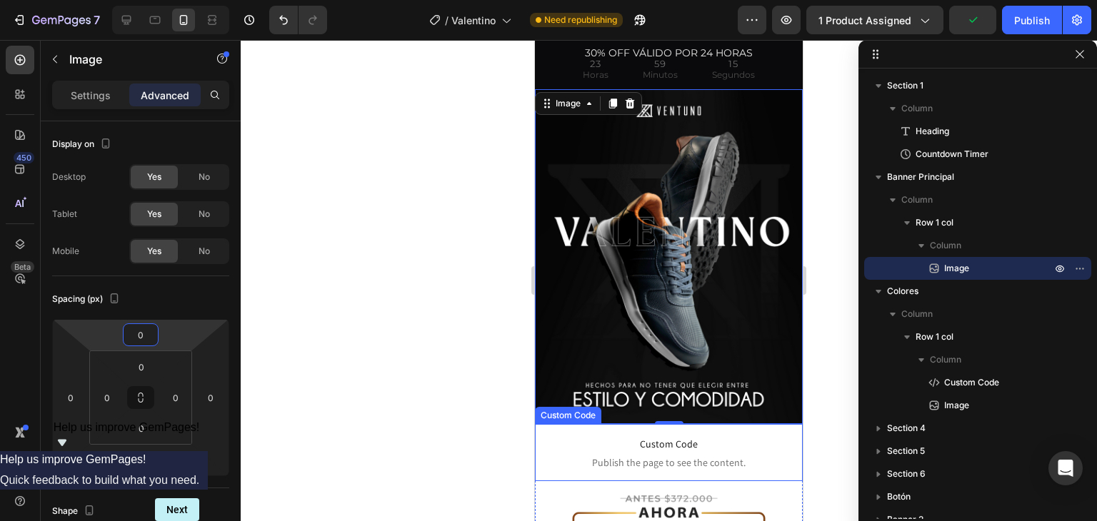
click at [634, 436] on span "Custom Code" at bounding box center [669, 444] width 254 height 17
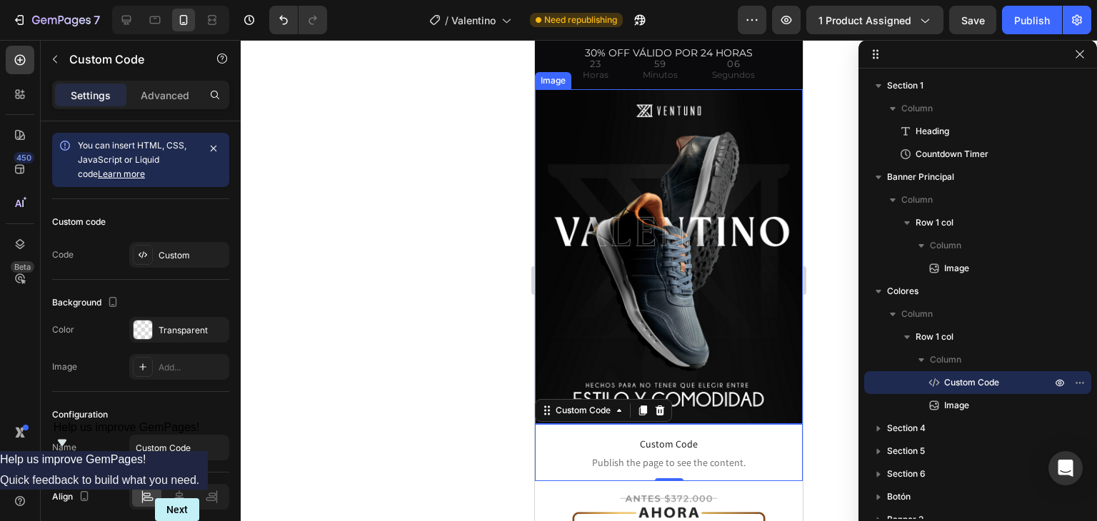
click at [716, 78] on p "Segundos" at bounding box center [733, 74] width 43 height 17
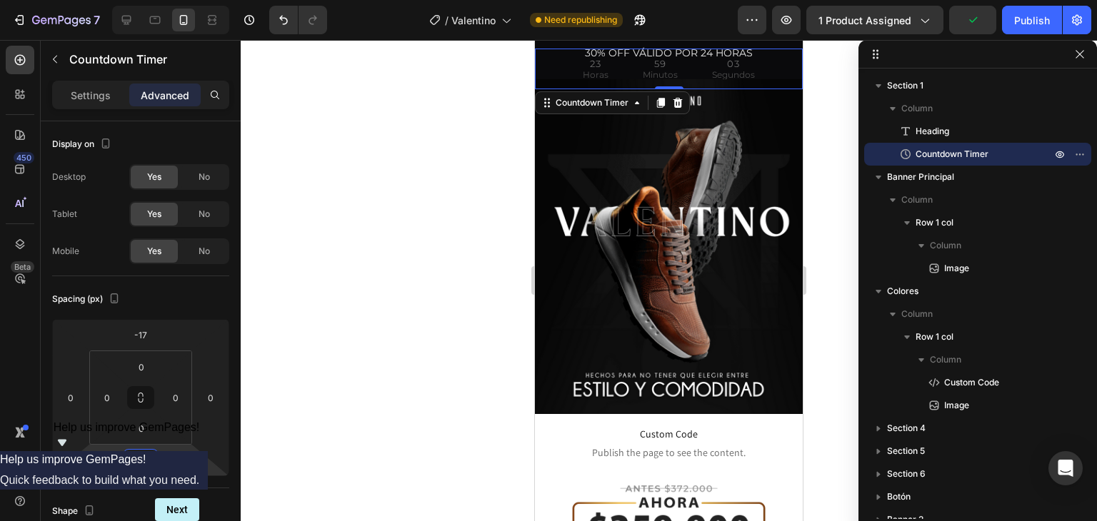
type input "-16"
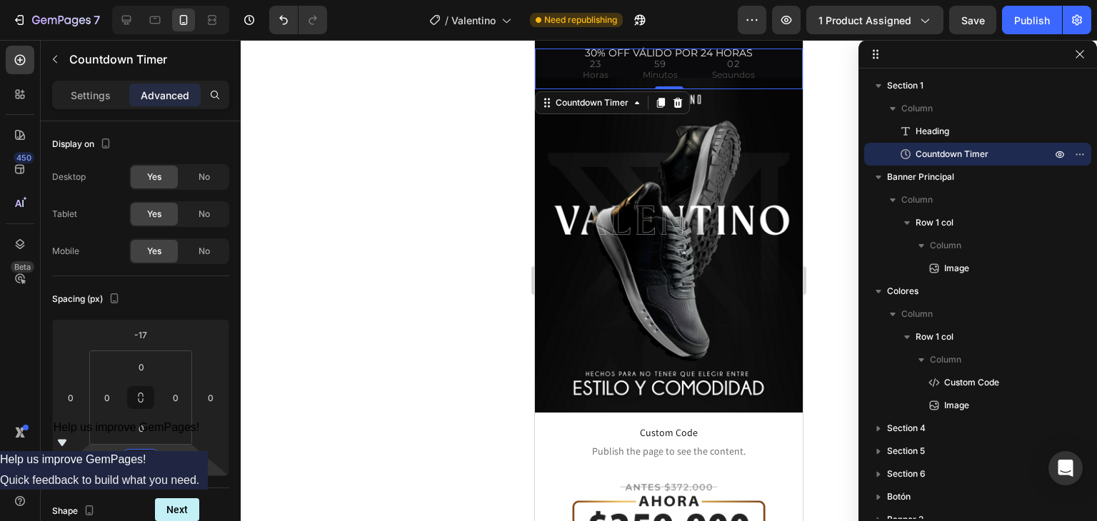
drag, startPoint x: 186, startPoint y: 458, endPoint x: 197, endPoint y: 464, distance: 12.1
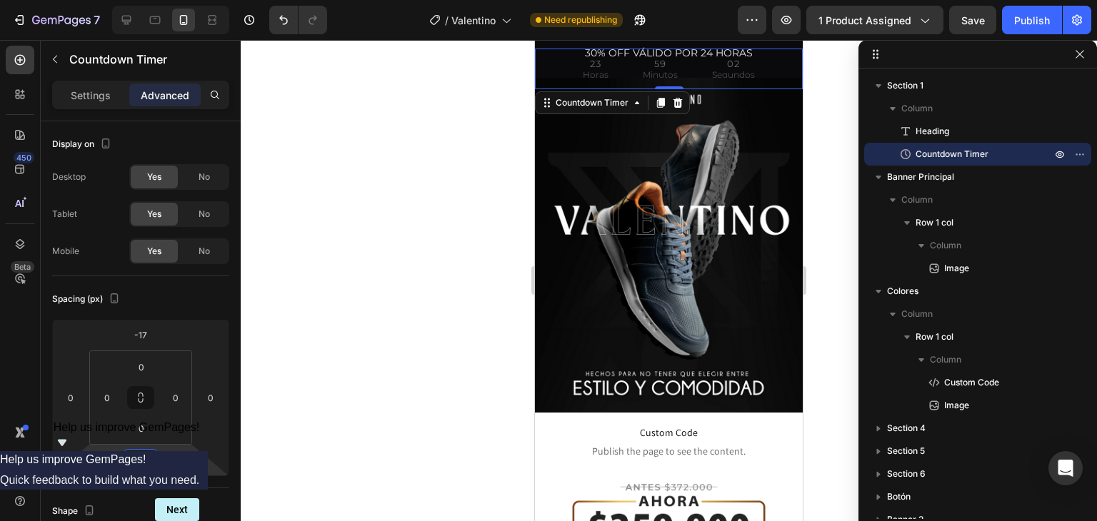
click at [197, 0] on html "7 Version history / [PERSON_NAME] Need republishing Preview 1 product assigned …" at bounding box center [548, 0] width 1097 height 0
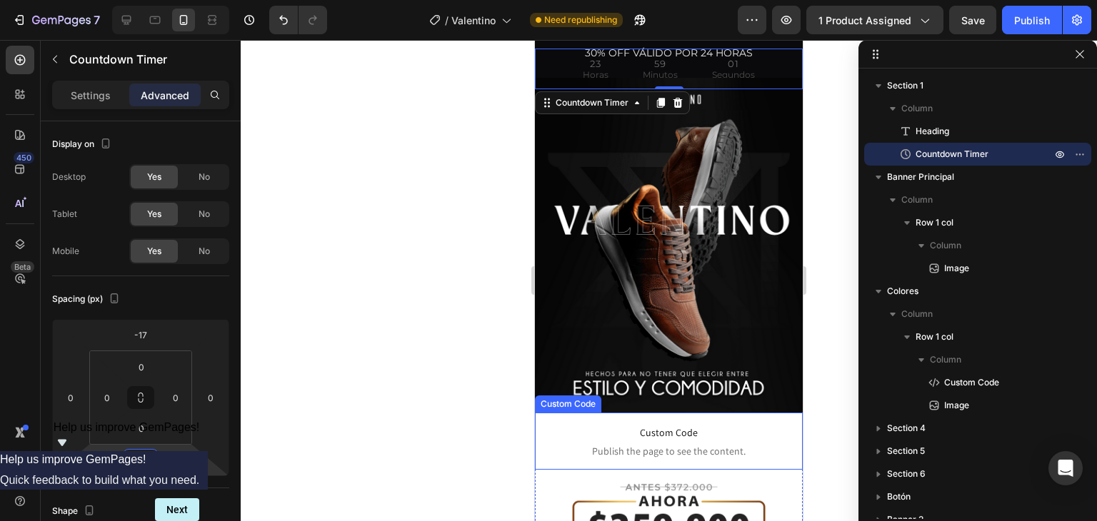
click at [700, 424] on span "Custom Code" at bounding box center [669, 432] width 254 height 17
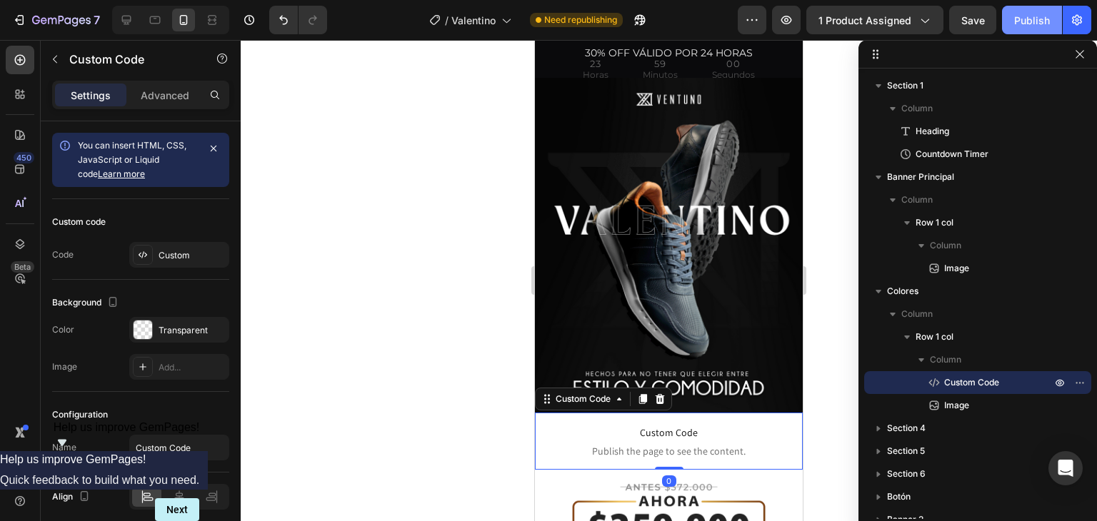
click at [1037, 6] on button "Publish" at bounding box center [1032, 20] width 60 height 29
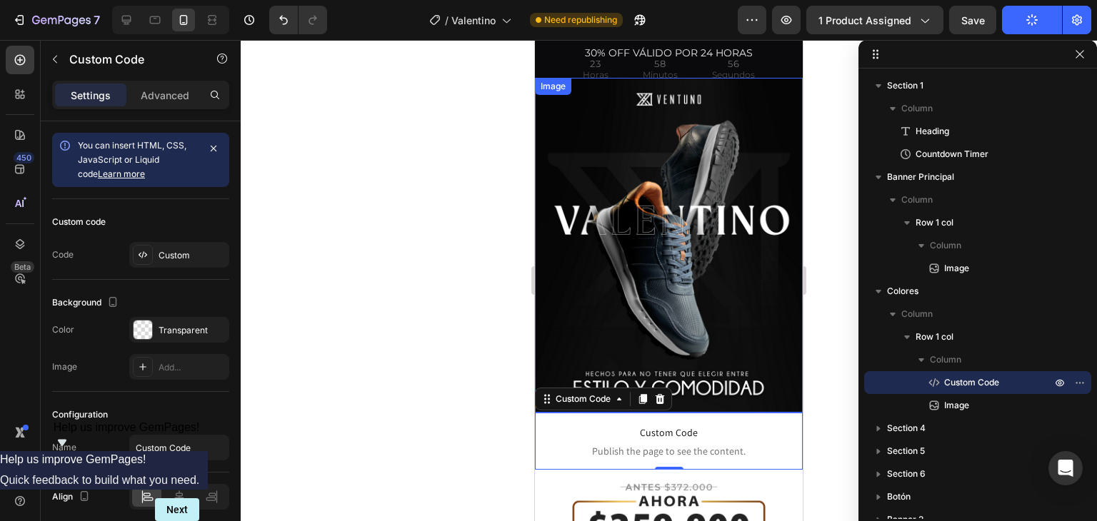
click at [750, 167] on img at bounding box center [669, 245] width 268 height 335
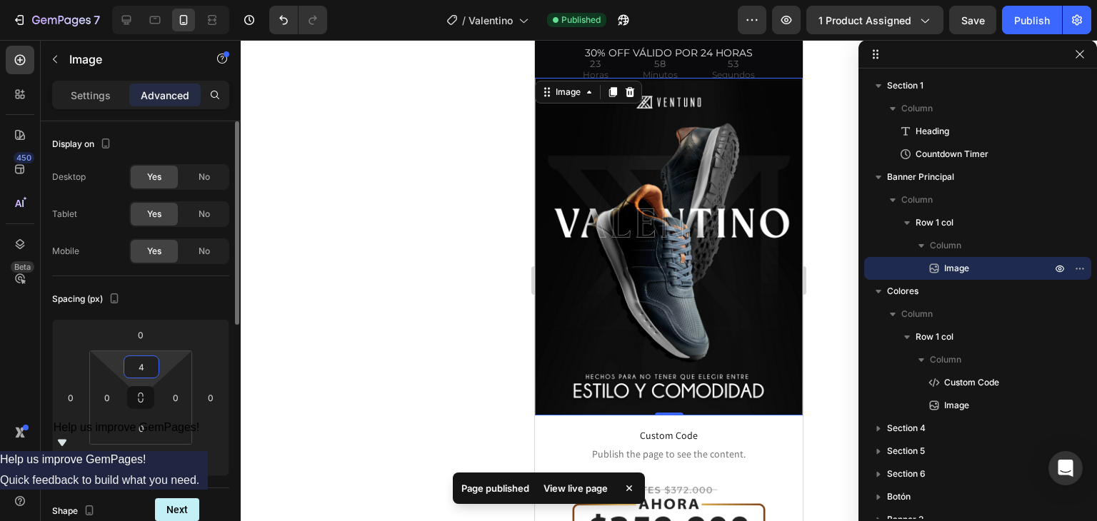
click at [169, 0] on html "7 Version history / [PERSON_NAME] Published Preview 1 product assigned Save Pub…" at bounding box center [548, 0] width 1097 height 0
drag, startPoint x: 146, startPoint y: 367, endPoint x: 129, endPoint y: 367, distance: 16.4
click at [134, 367] on input "4" at bounding box center [141, 366] width 29 height 21
type input "0"
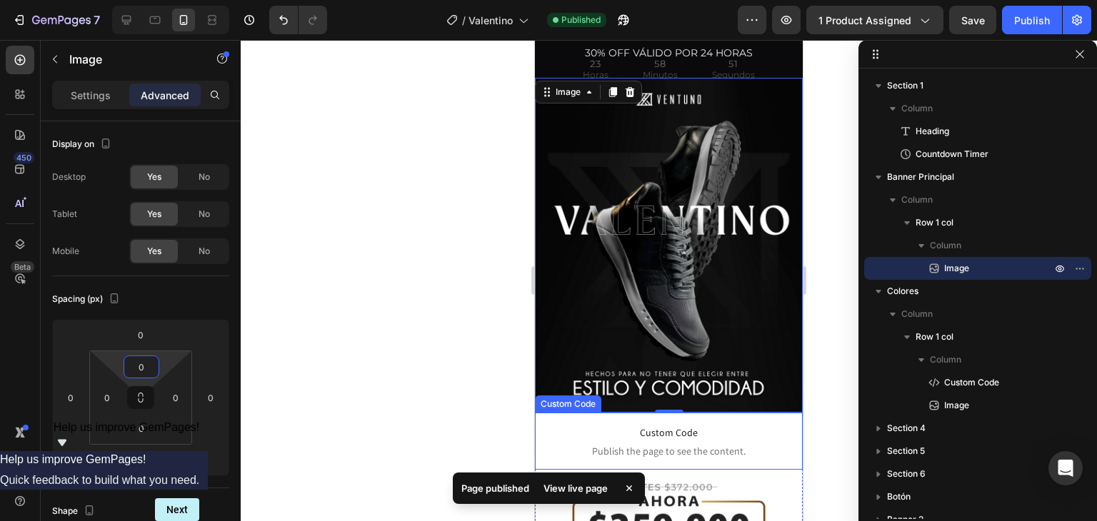
click at [709, 424] on span "Custom Code" at bounding box center [669, 432] width 254 height 17
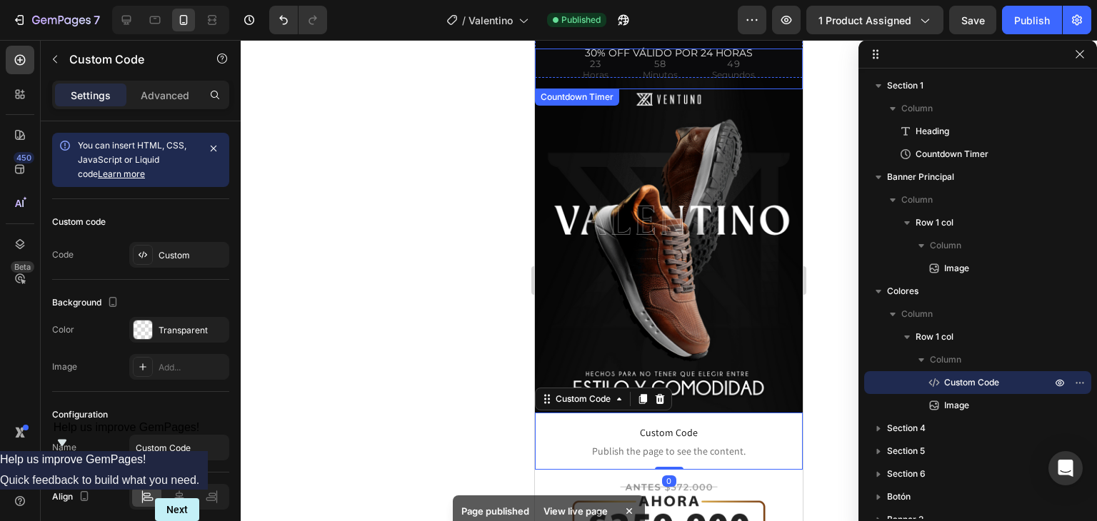
click at [749, 61] on div "49" at bounding box center [733, 63] width 43 height 19
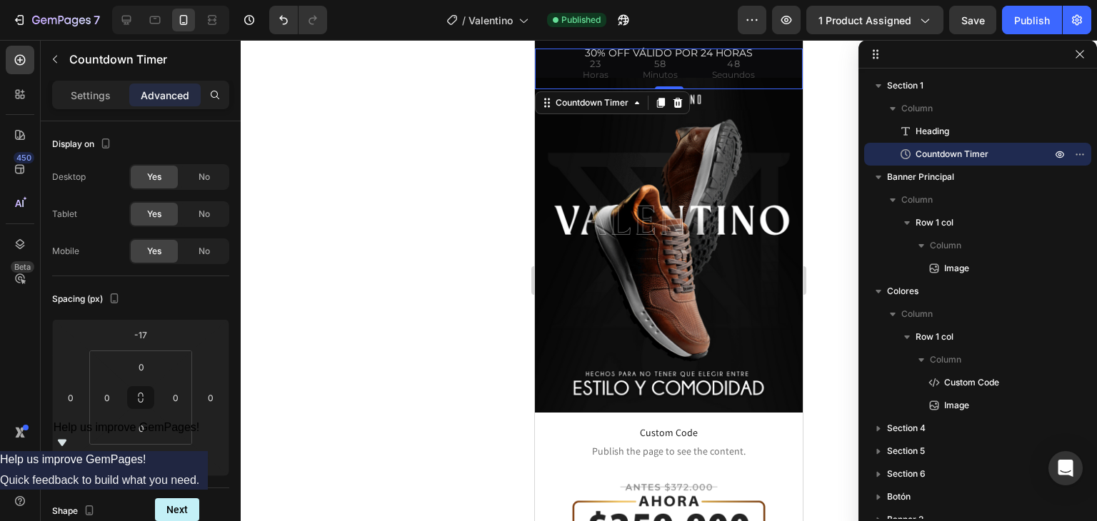
click at [730, 64] on div "48" at bounding box center [733, 63] width 43 height 19
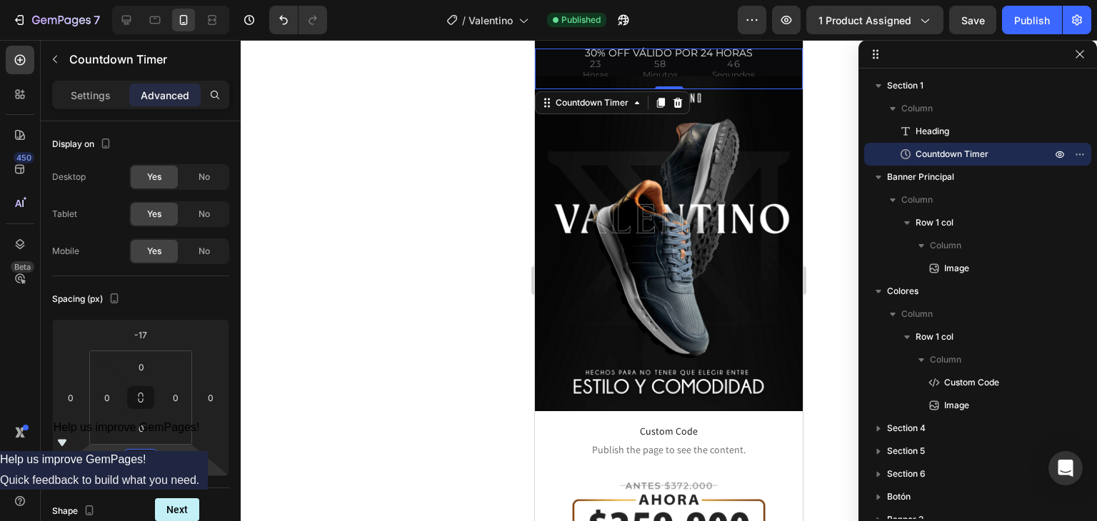
type input "-12"
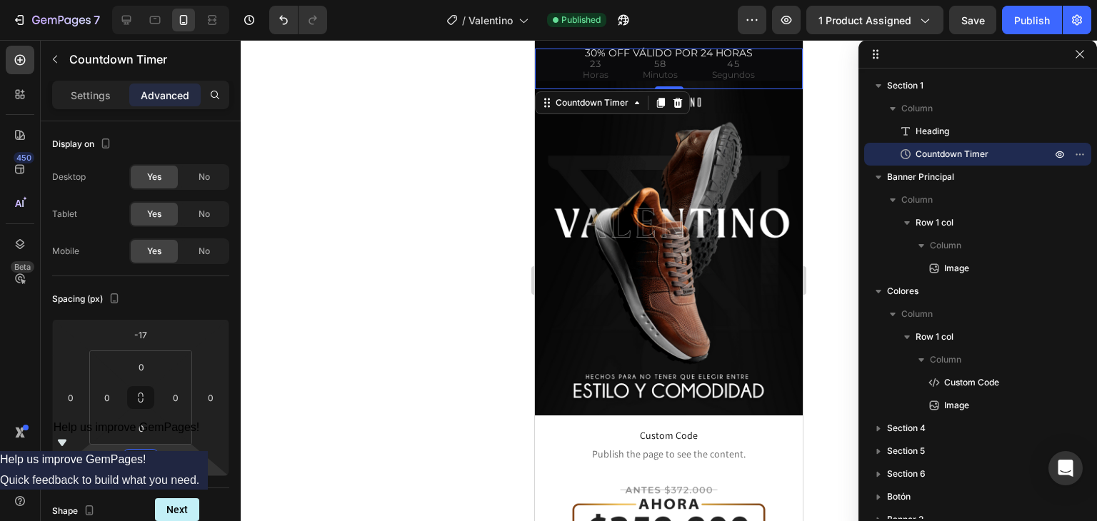
click at [183, 0] on html "7 Version history / [PERSON_NAME] Published Preview 1 product assigned Save Pub…" at bounding box center [548, 0] width 1097 height 0
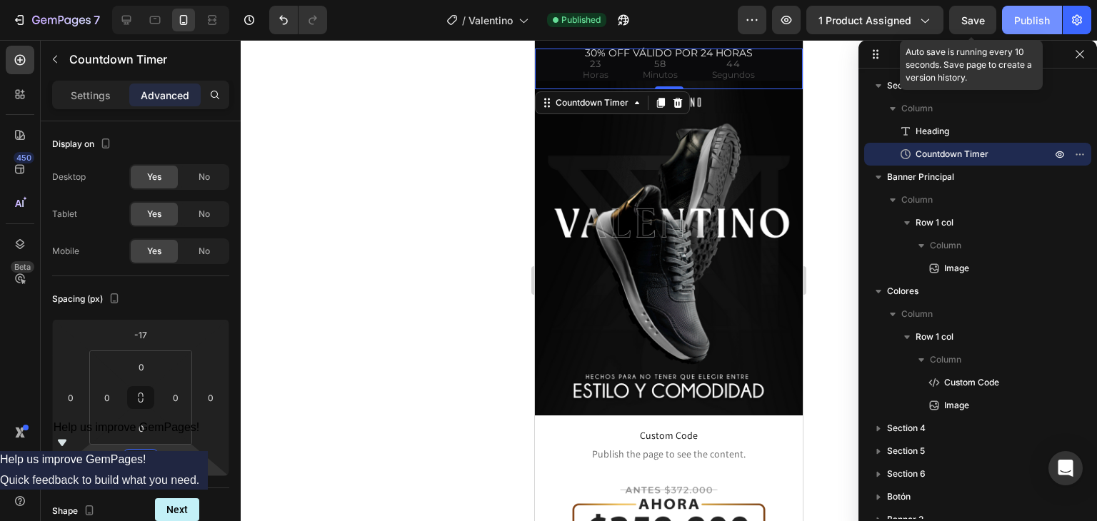
click at [1021, 21] on div "Publish" at bounding box center [1032, 20] width 36 height 15
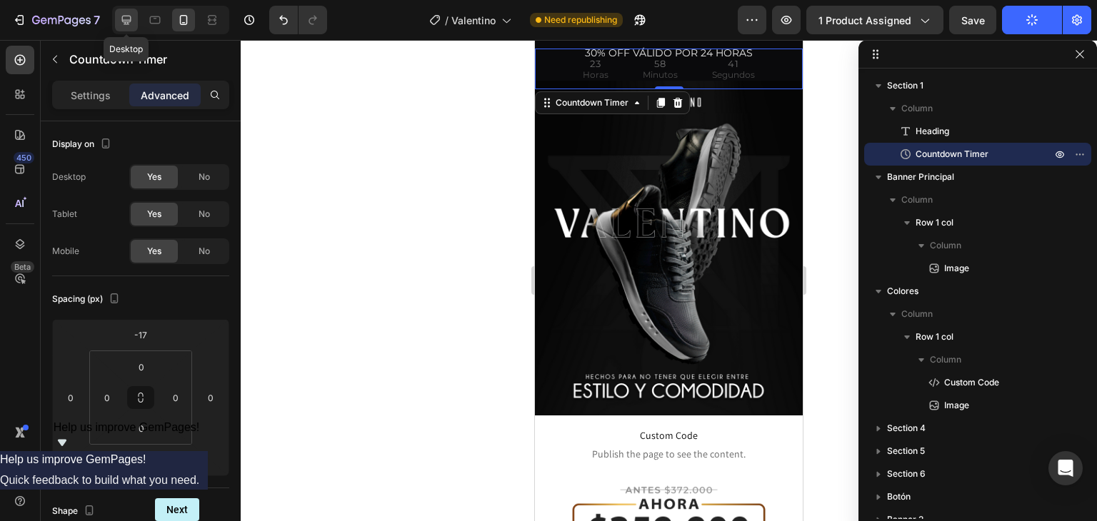
click at [131, 23] on icon at bounding box center [126, 20] width 14 height 14
type input "0"
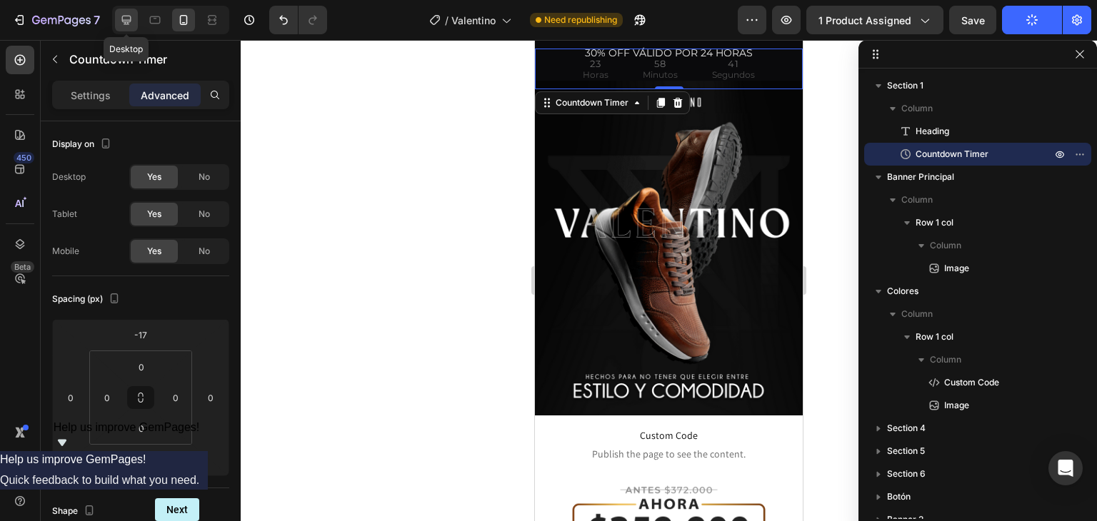
type input "0"
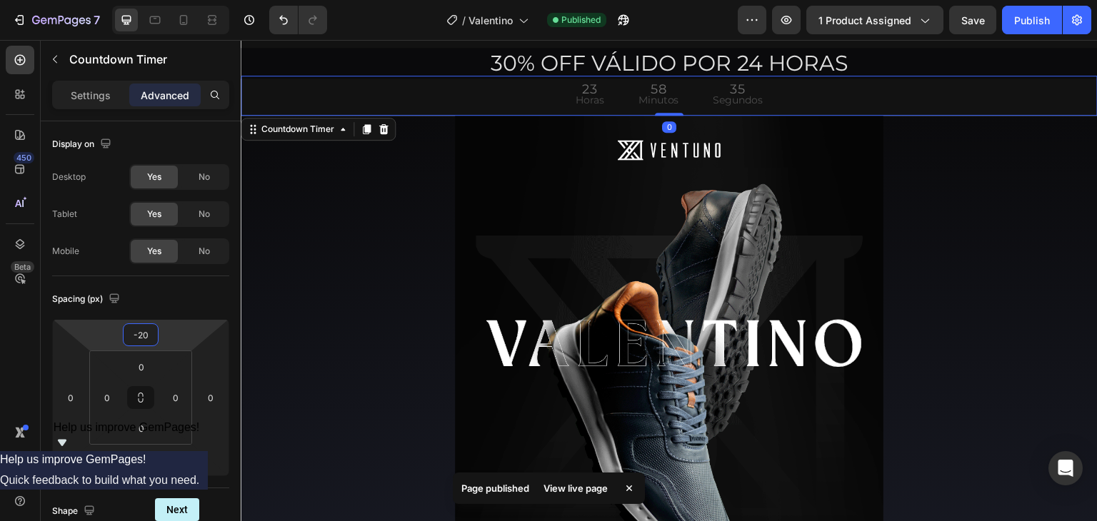
drag, startPoint x: 180, startPoint y: 339, endPoint x: 186, endPoint y: 346, distance: 9.1
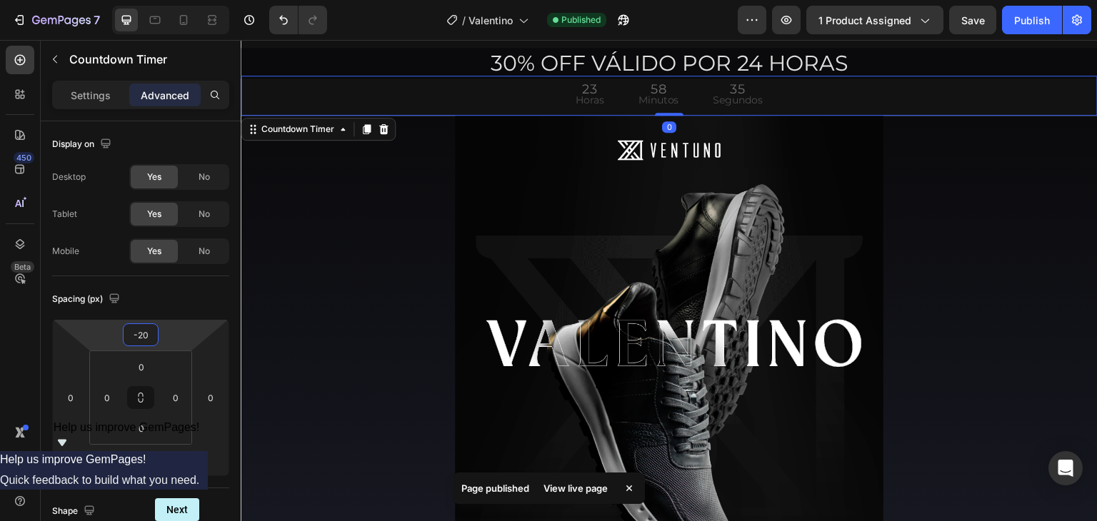
click at [186, 0] on html "7 Version history / [PERSON_NAME] Published Preview 1 product assigned Save Pub…" at bounding box center [548, 0] width 1097 height 0
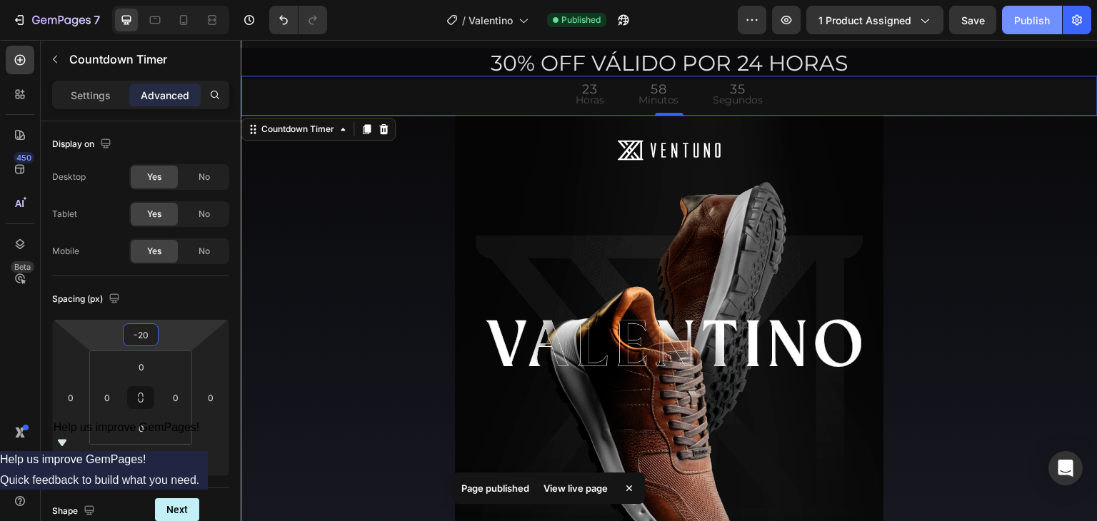
click at [1020, 24] on div "Publish" at bounding box center [1032, 20] width 36 height 15
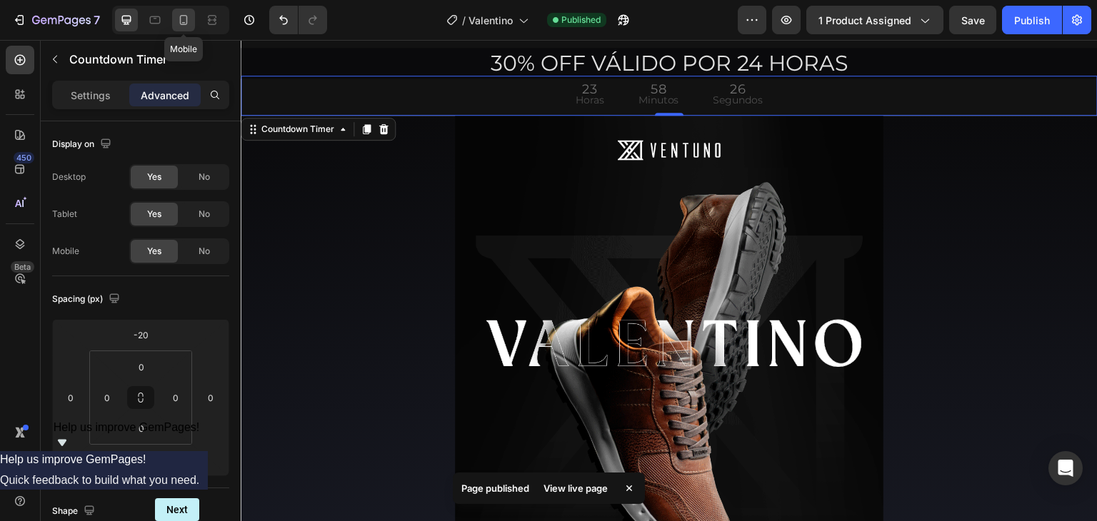
click at [188, 19] on icon at bounding box center [183, 20] width 14 height 14
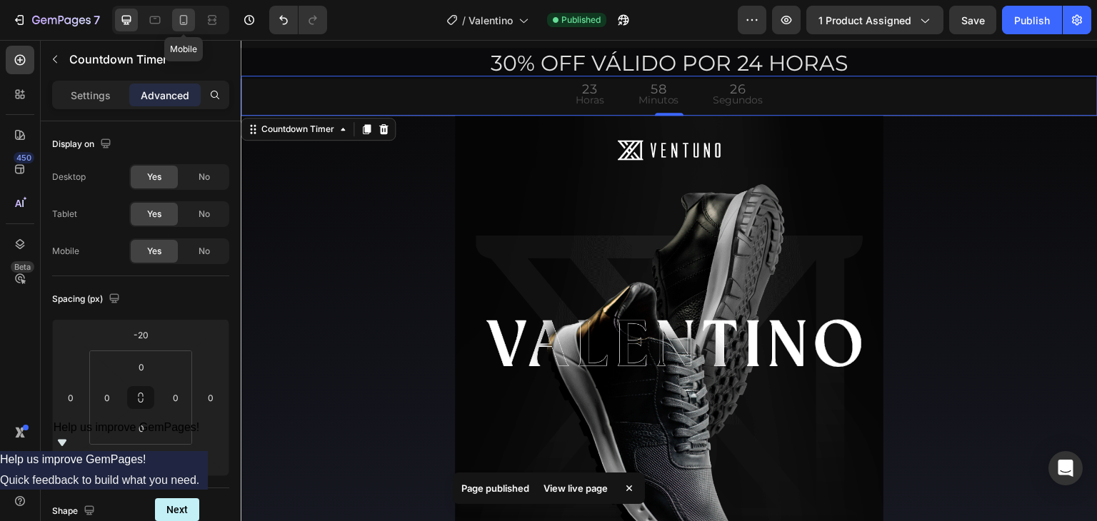
type input "-17"
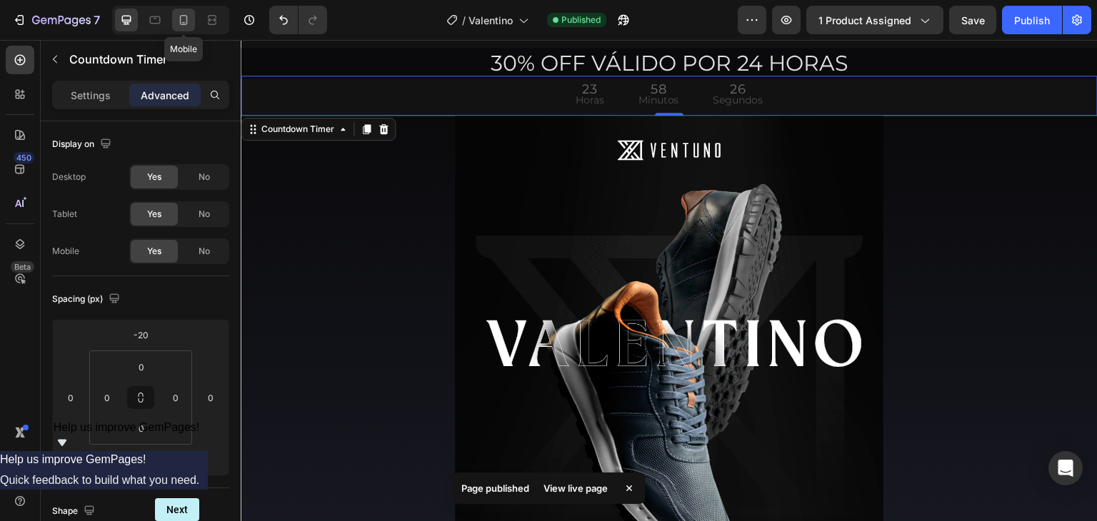
type input "-12"
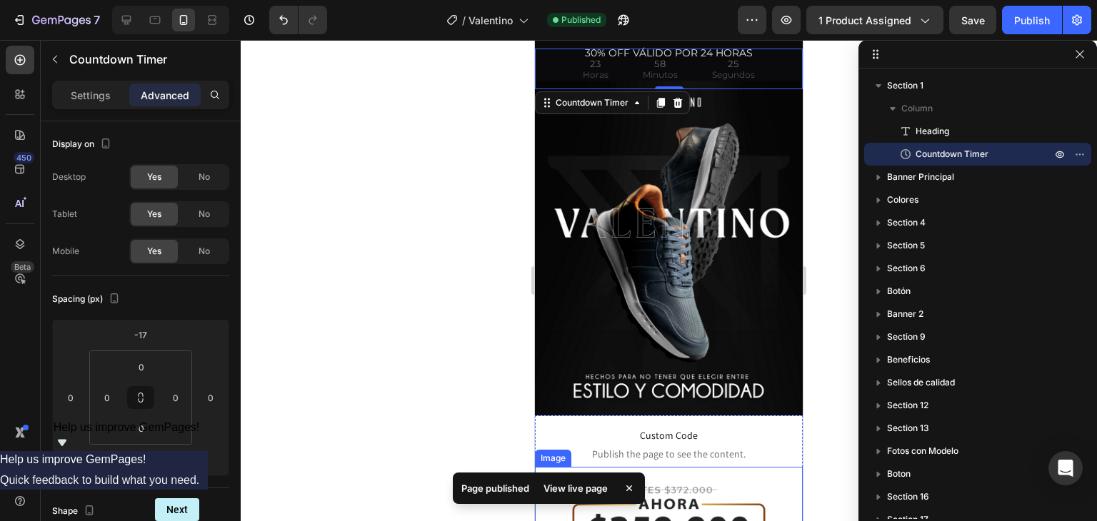
click at [765, 467] on img at bounding box center [668, 527] width 239 height 121
